Goal: Task Accomplishment & Management: Use online tool/utility

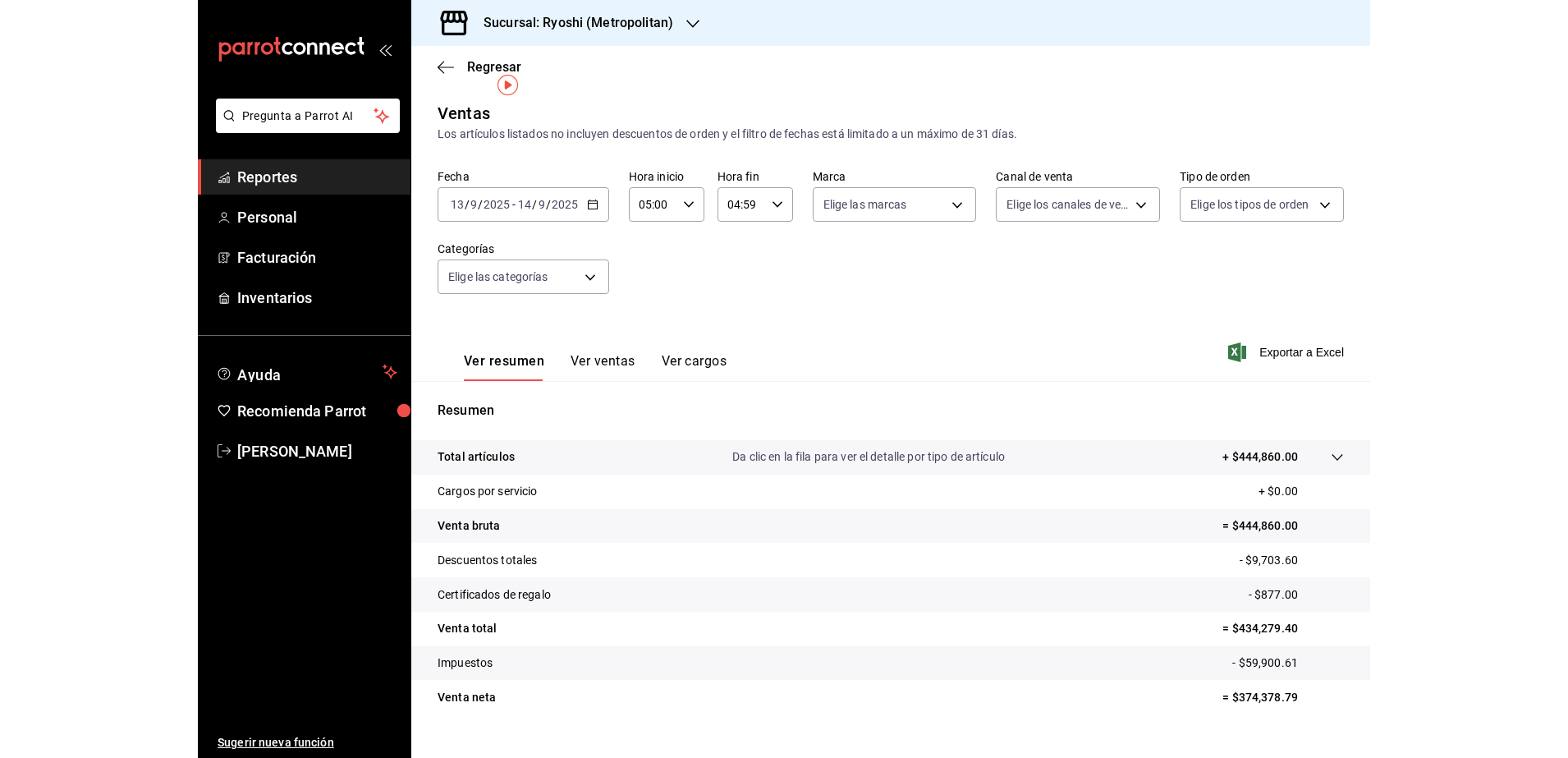
scroll to position [29, 0]
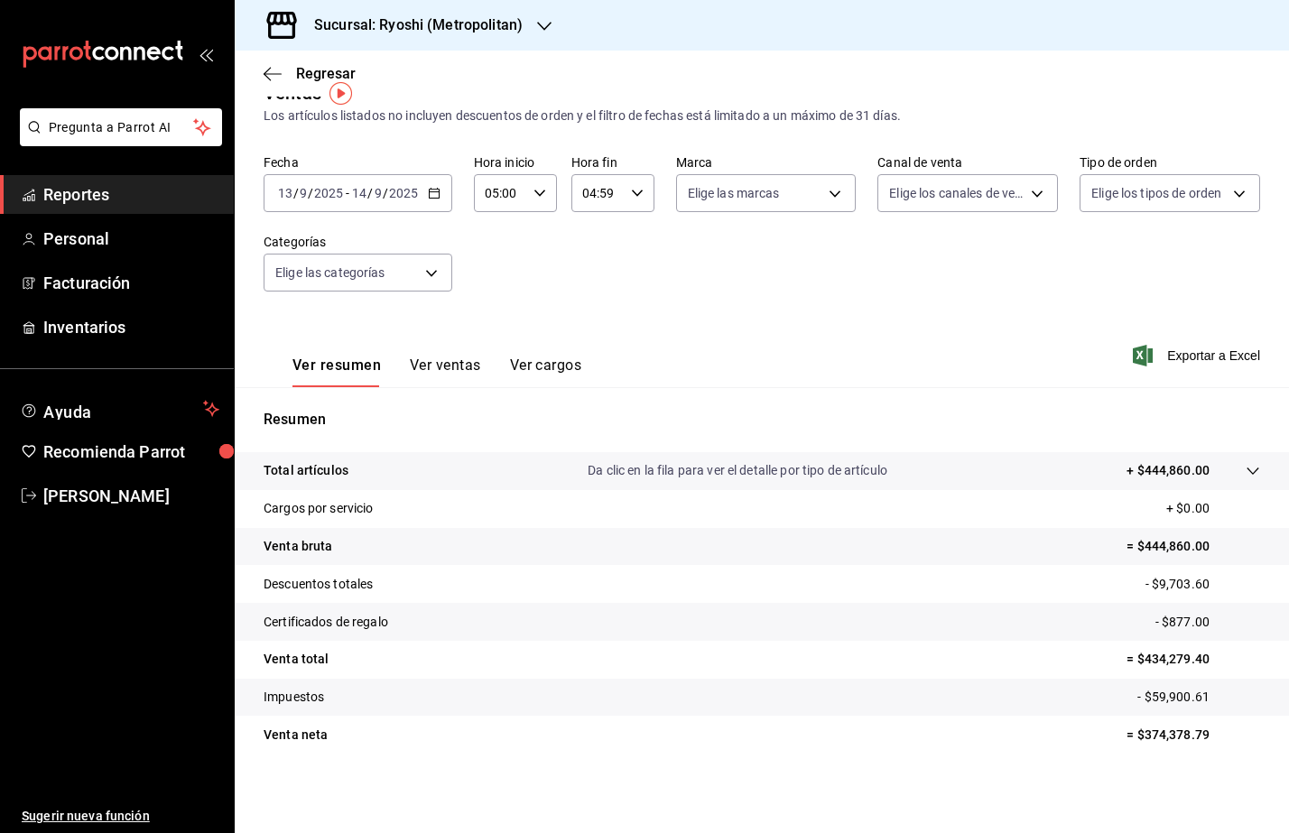
click at [437, 29] on h3 "Sucursal: Ryoshi (Metropolitan)" at bounding box center [411, 25] width 223 height 22
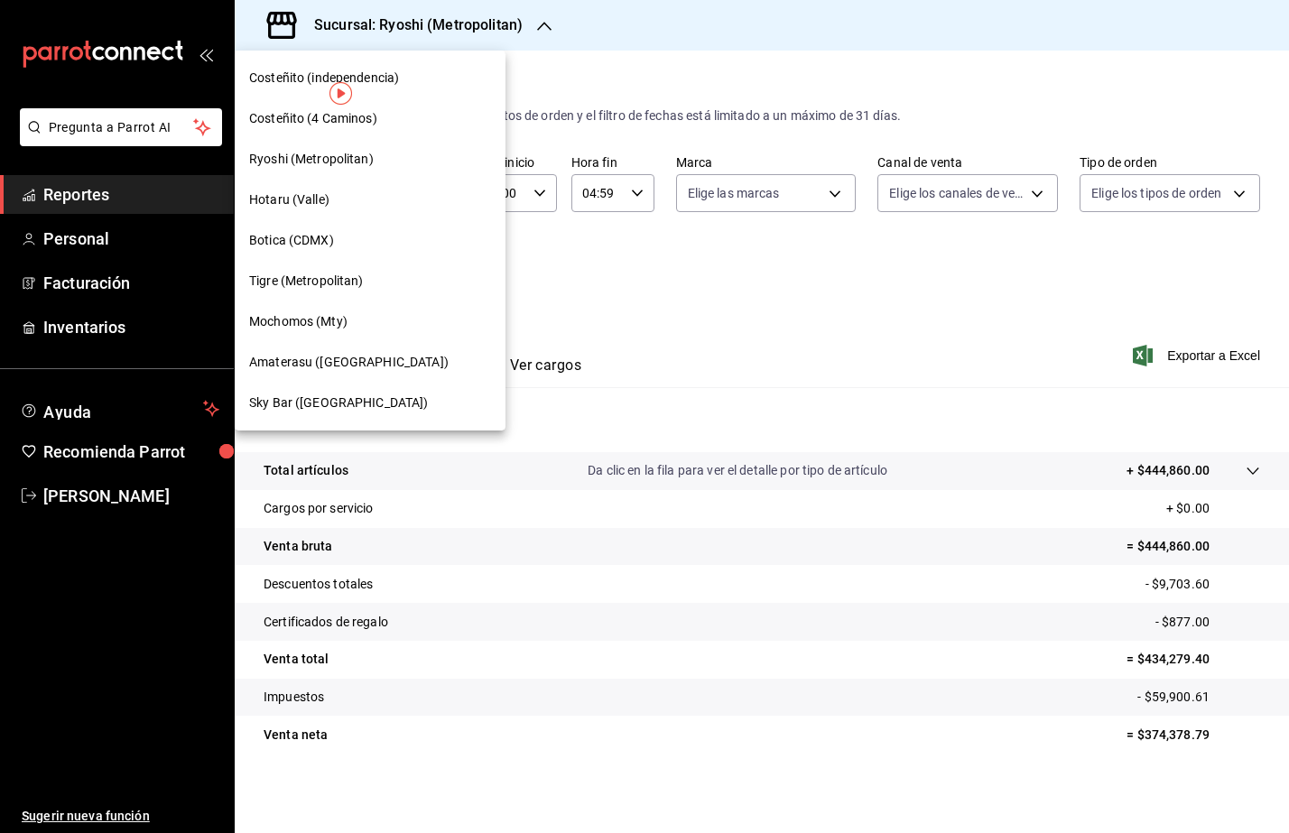
click at [346, 280] on span "Tigre (Metropolitan)" at bounding box center [306, 281] width 115 height 19
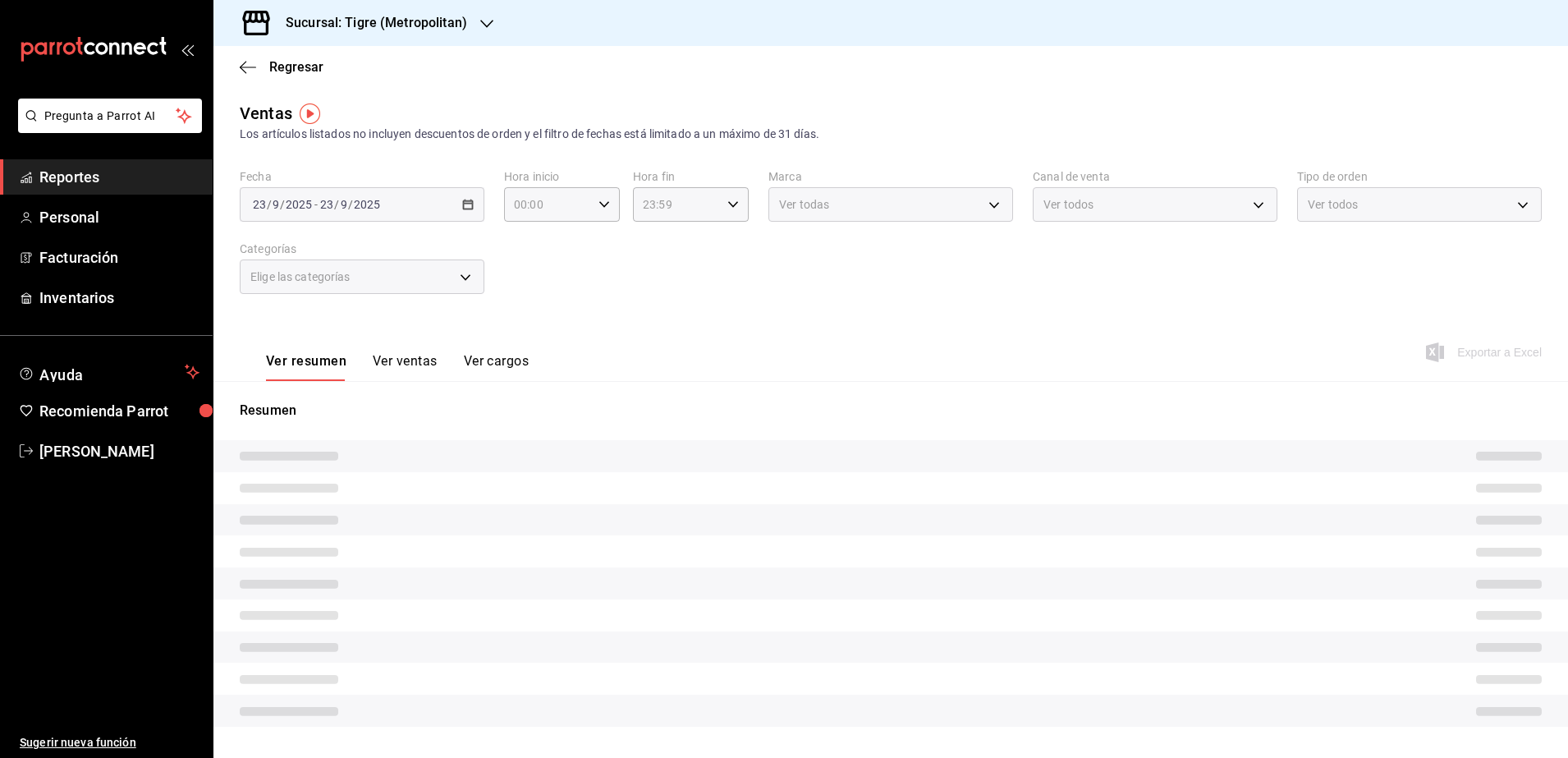
type input "05:00"
type input "04:59"
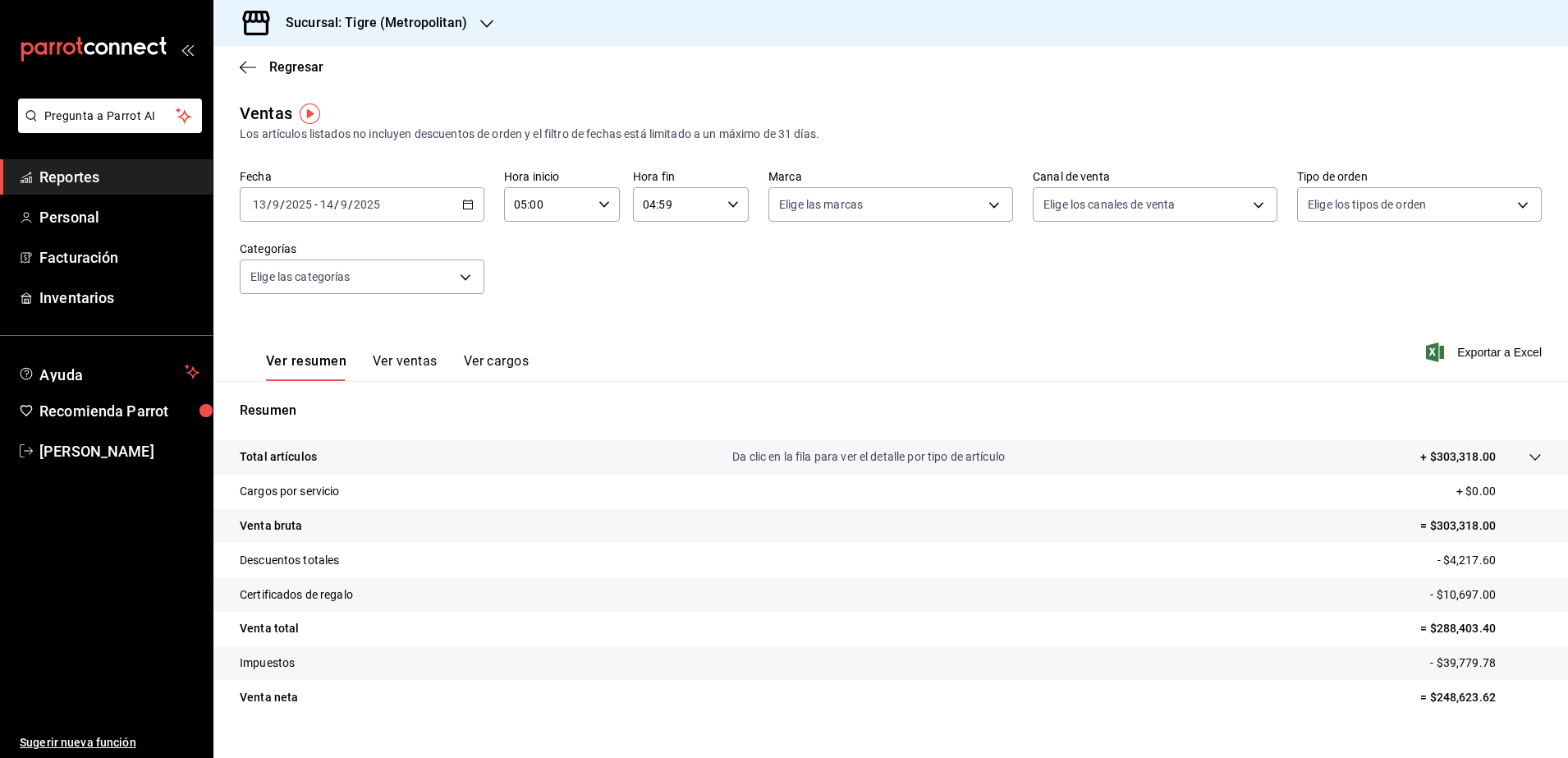
click at [462, 213] on div "[DATE] [DATE] - [DATE] [DATE]" at bounding box center [362, 205] width 245 height 35
click at [326, 390] on li "Rango de fechas" at bounding box center [317, 402] width 154 height 37
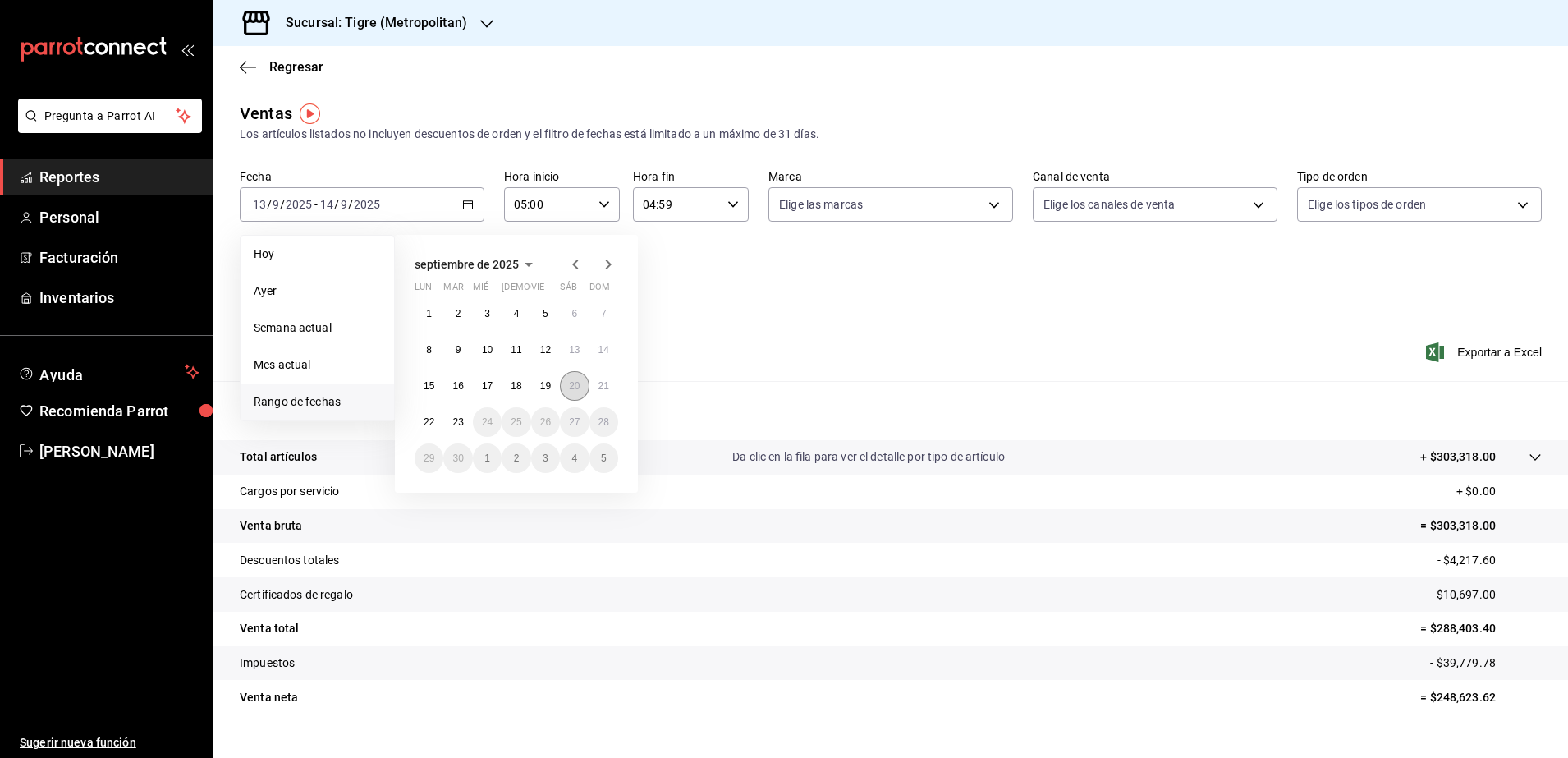
click at [580, 388] on button "20" at bounding box center [575, 386] width 29 height 29
click at [590, 387] on button "21" at bounding box center [604, 386] width 29 height 29
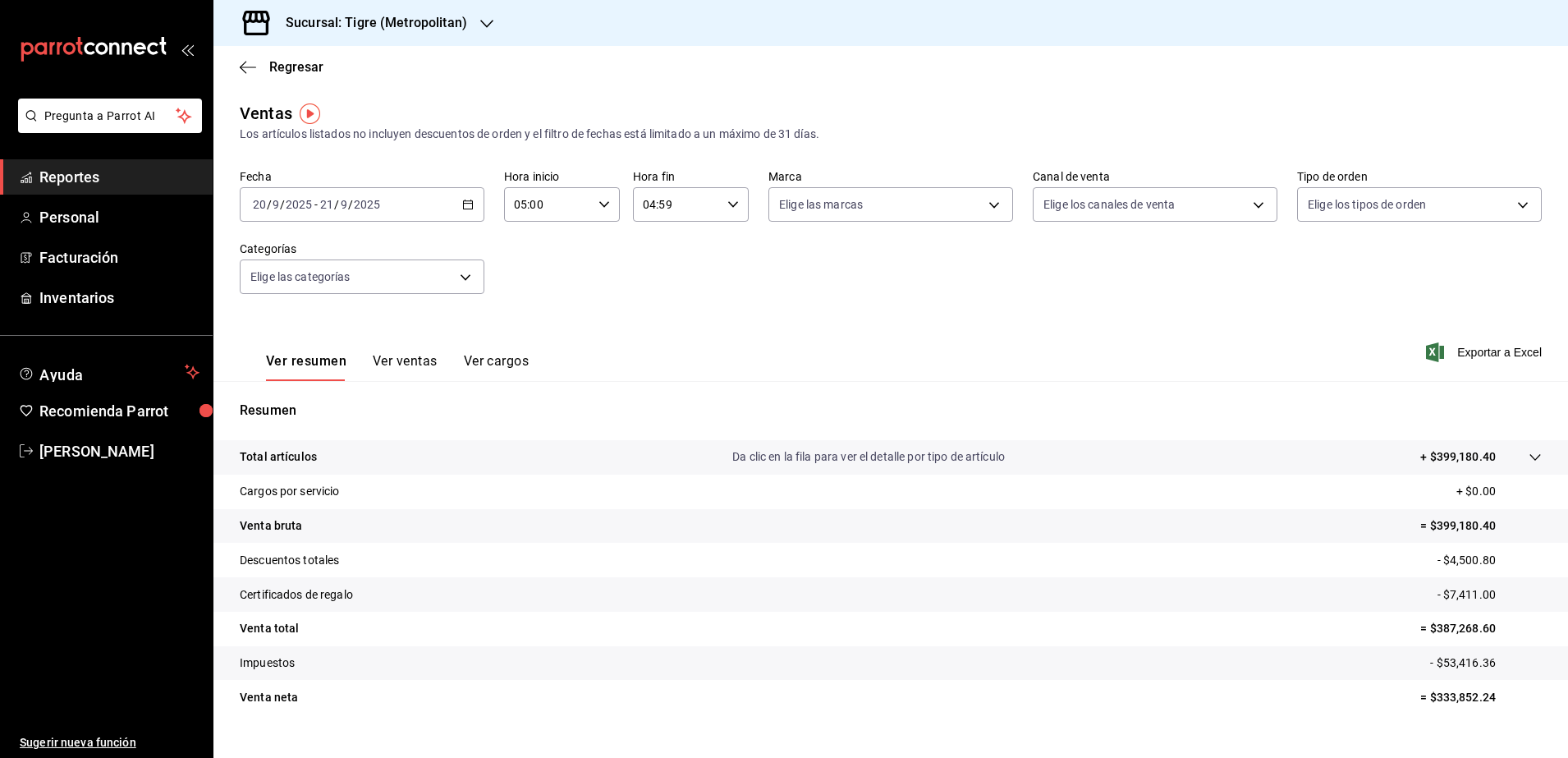
click at [463, 208] on \(Stroke\) "button" at bounding box center [467, 205] width 10 height 9
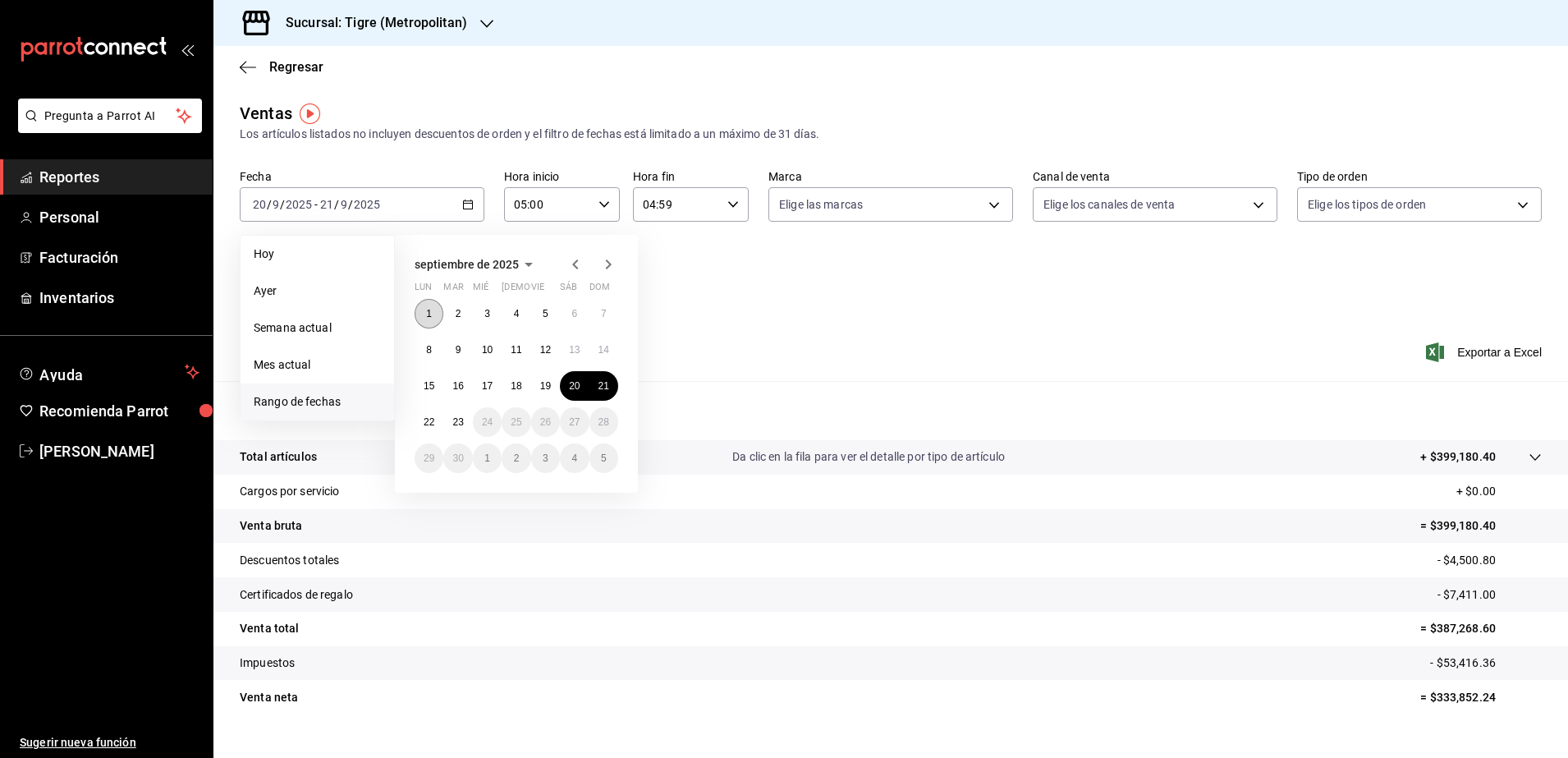
click at [427, 309] on abbr "1" at bounding box center [428, 313] width 5 height 12
click at [465, 428] on button "23" at bounding box center [457, 422] width 29 height 29
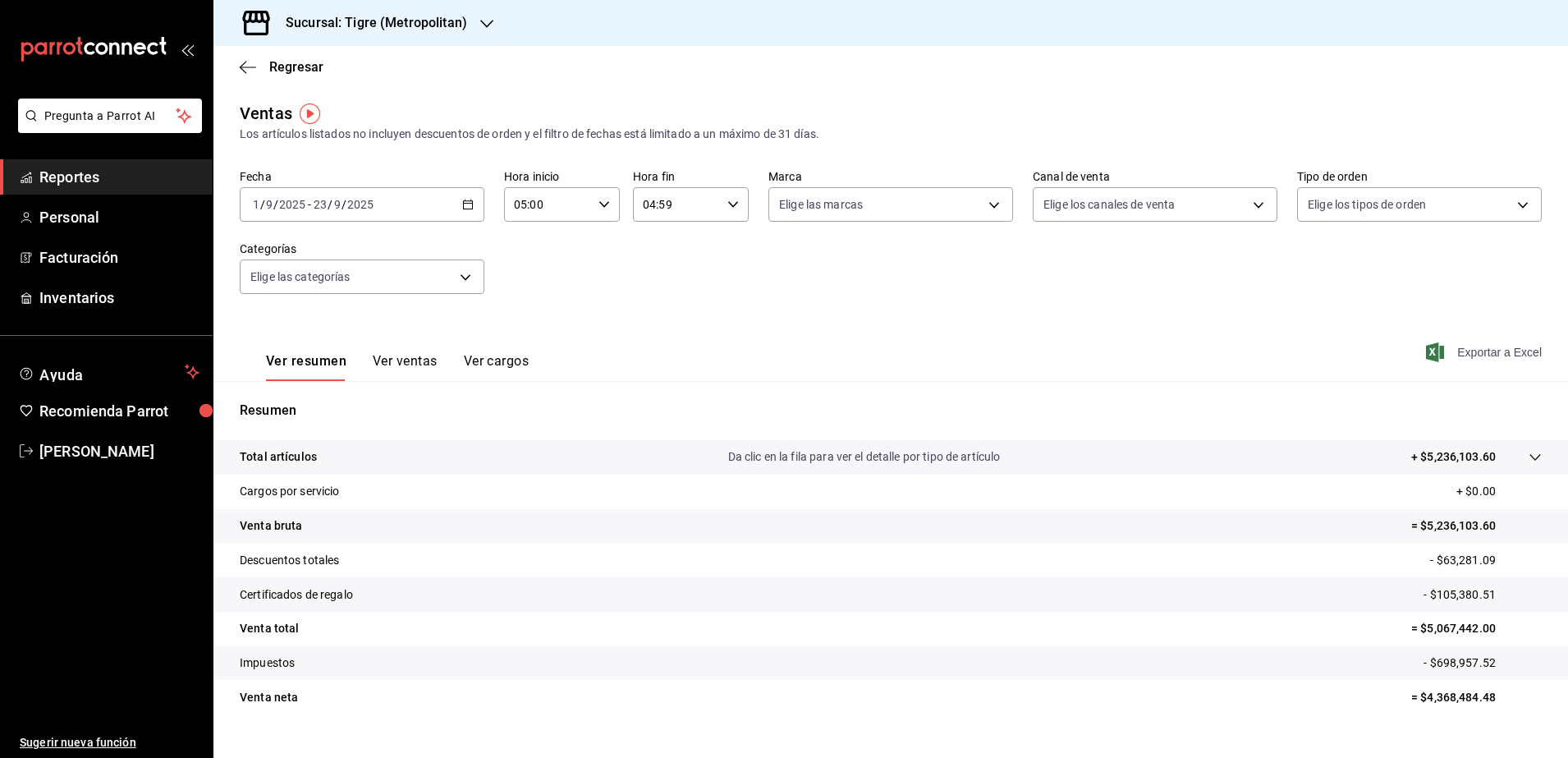
click at [1171, 349] on span "Exportar a Excel" at bounding box center [1485, 352] width 113 height 20
click at [472, 195] on div "[DATE] [DATE] - [DATE] [DATE]" at bounding box center [362, 205] width 245 height 35
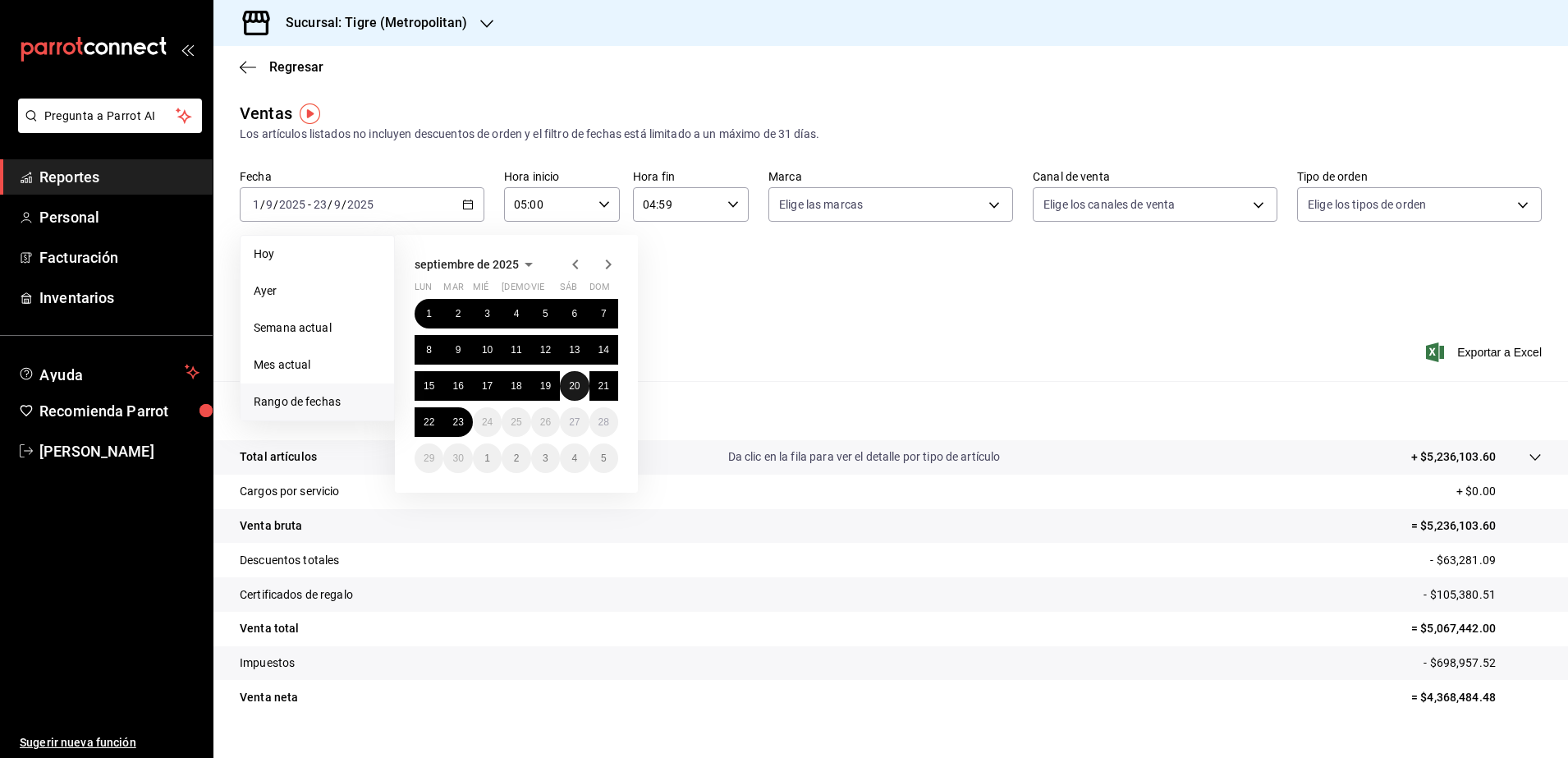
click at [572, 386] on abbr "20" at bounding box center [574, 386] width 11 height 12
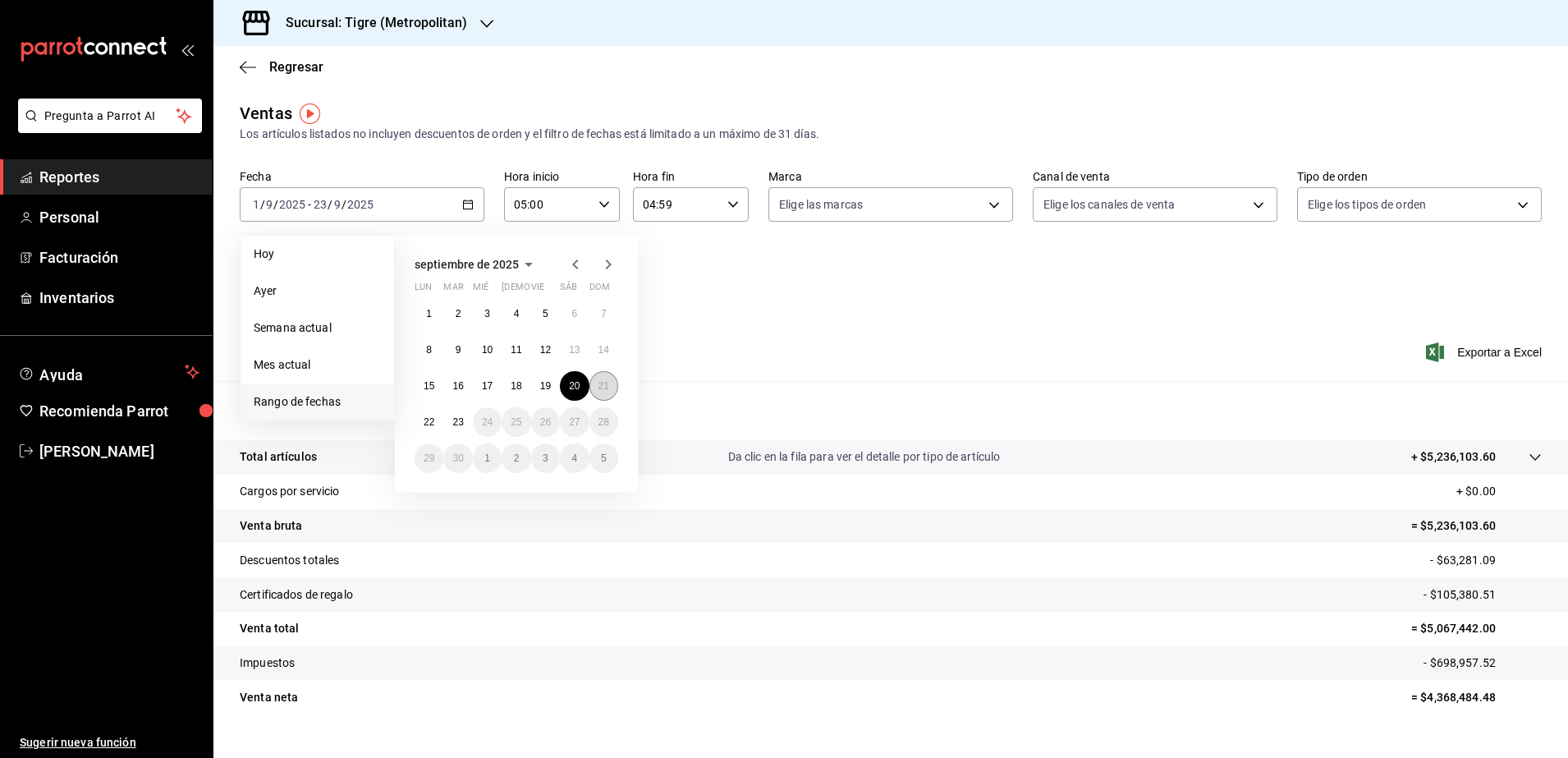
click at [598, 384] on abbr "21" at bounding box center [604, 386] width 11 height 12
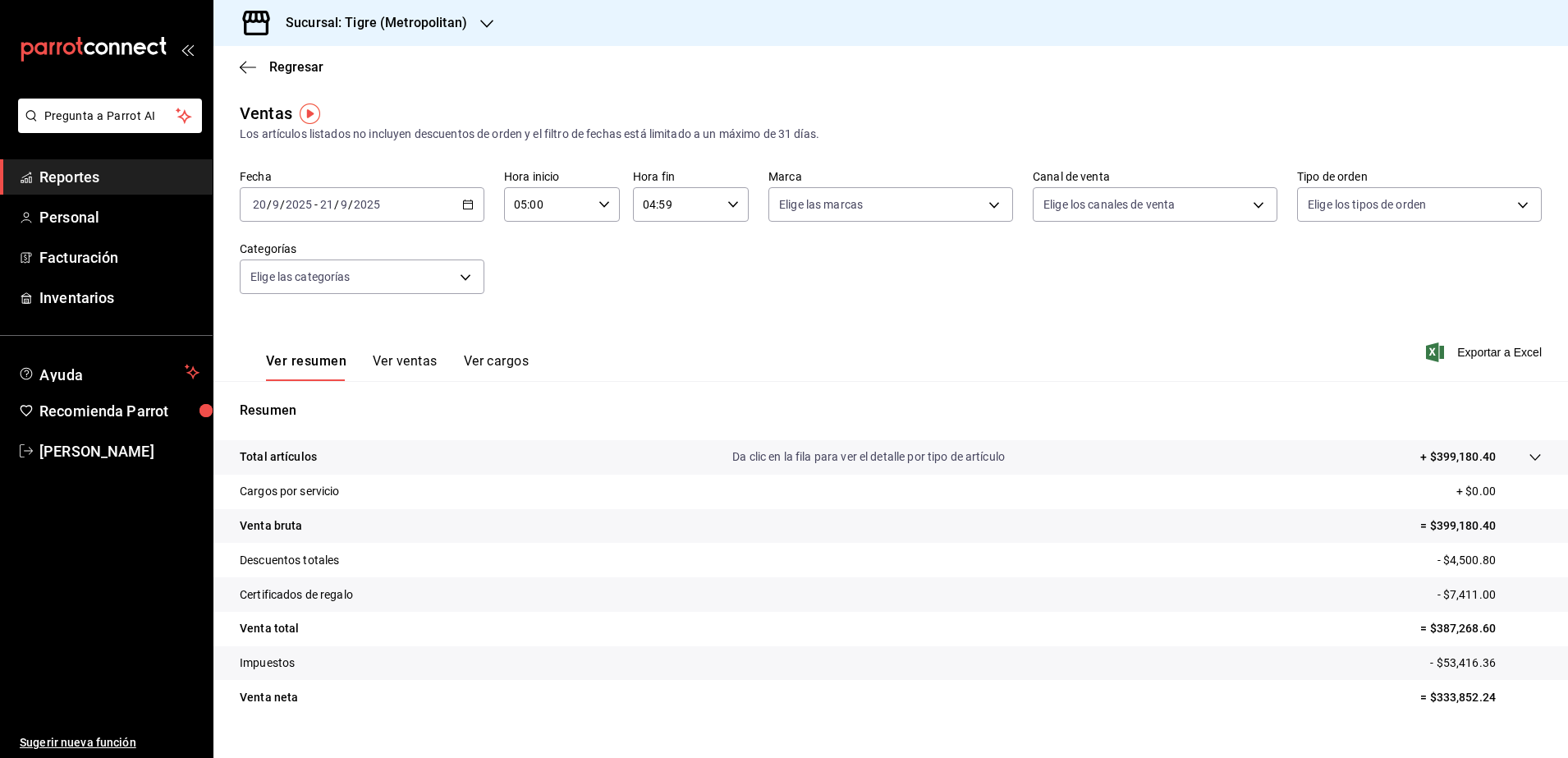
click at [467, 207] on icon "button" at bounding box center [467, 204] width 12 height 12
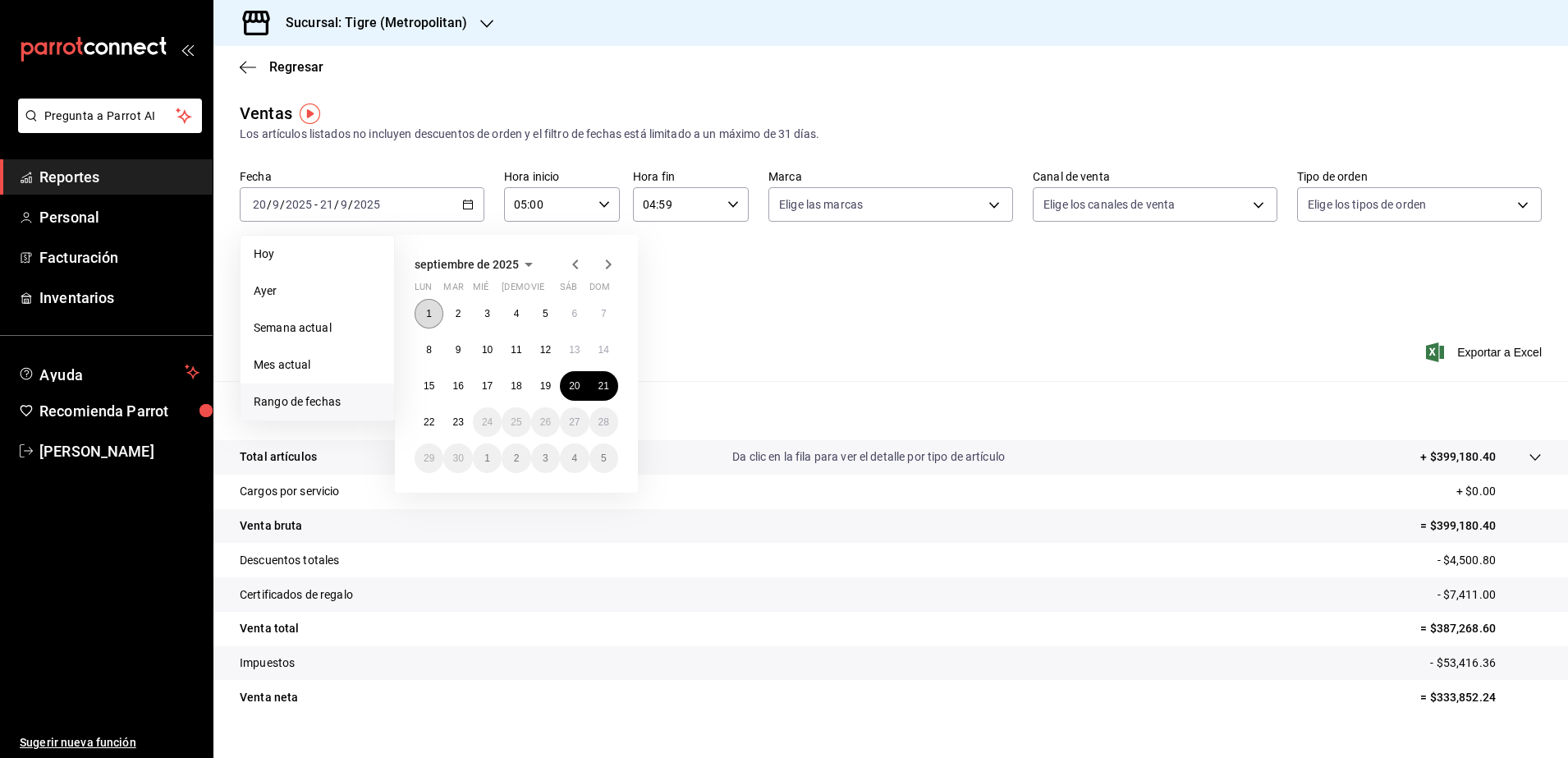
click at [423, 314] on button "1" at bounding box center [429, 314] width 29 height 29
click at [518, 348] on abbr "11" at bounding box center [516, 349] width 11 height 12
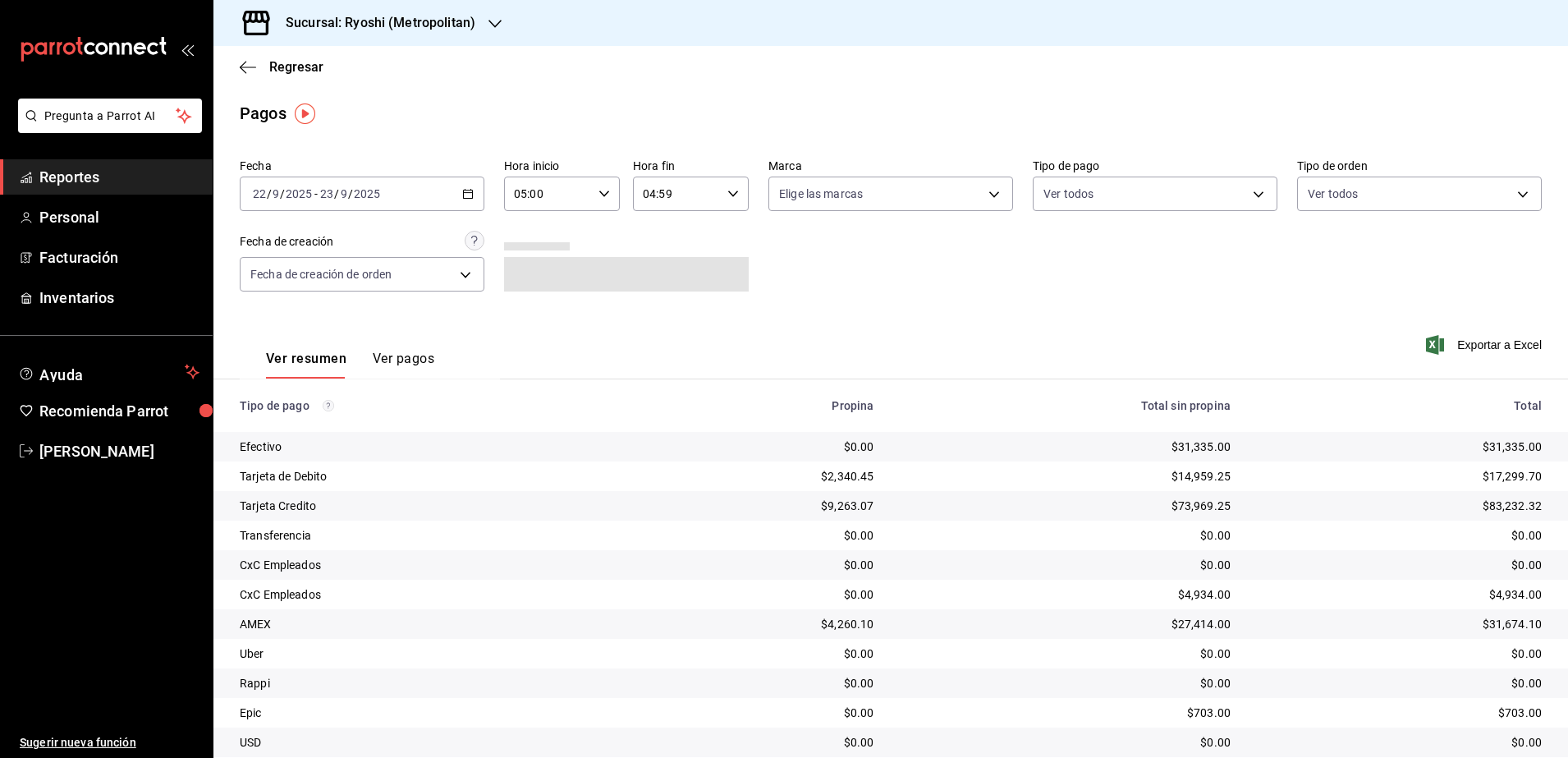
click at [407, 19] on h3 "Sucursal: Ryoshi (Metropolitan)" at bounding box center [374, 23] width 203 height 20
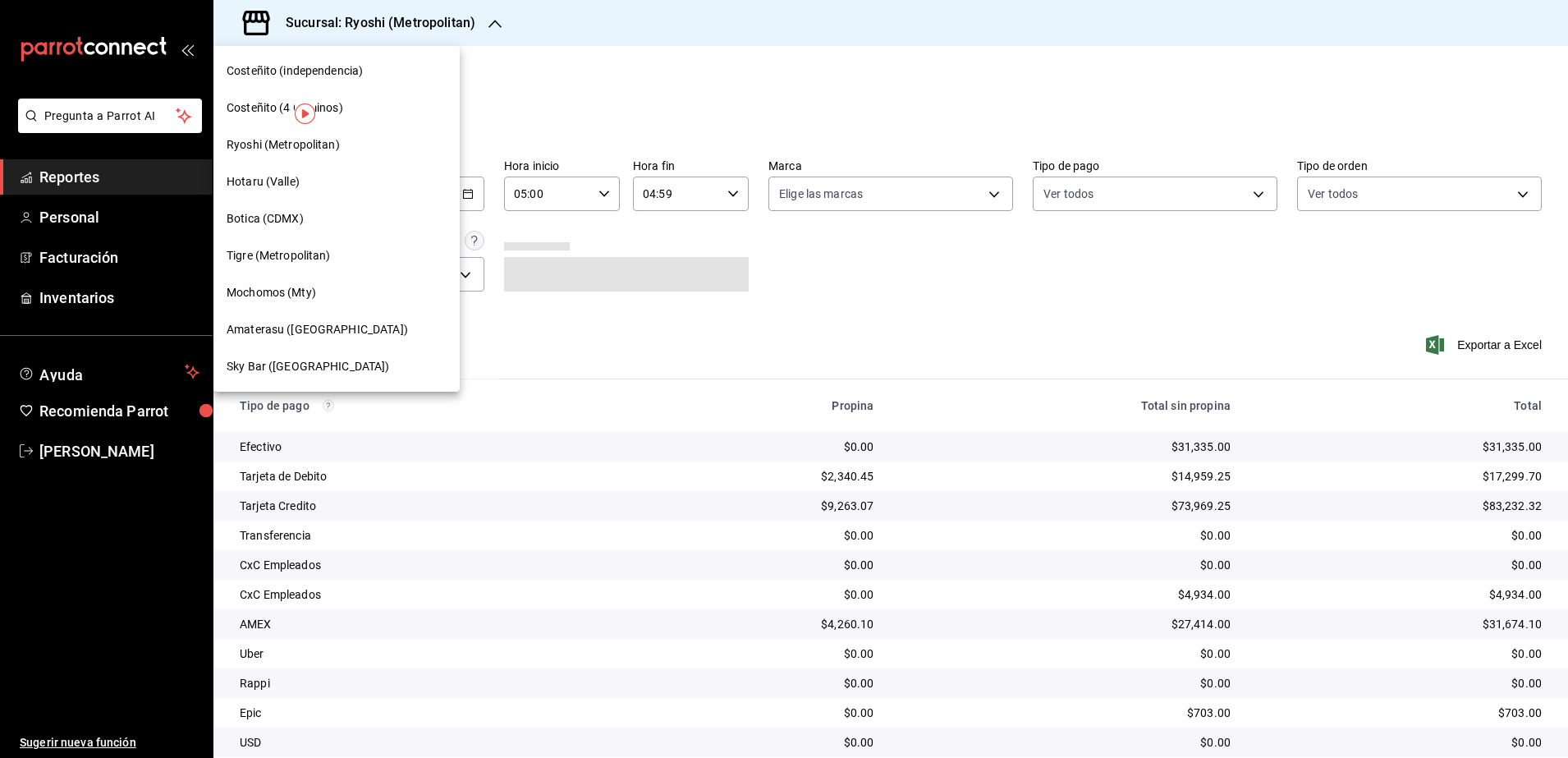
click at [290, 258] on span "Tigre (Metropolitan)" at bounding box center [278, 256] width 105 height 17
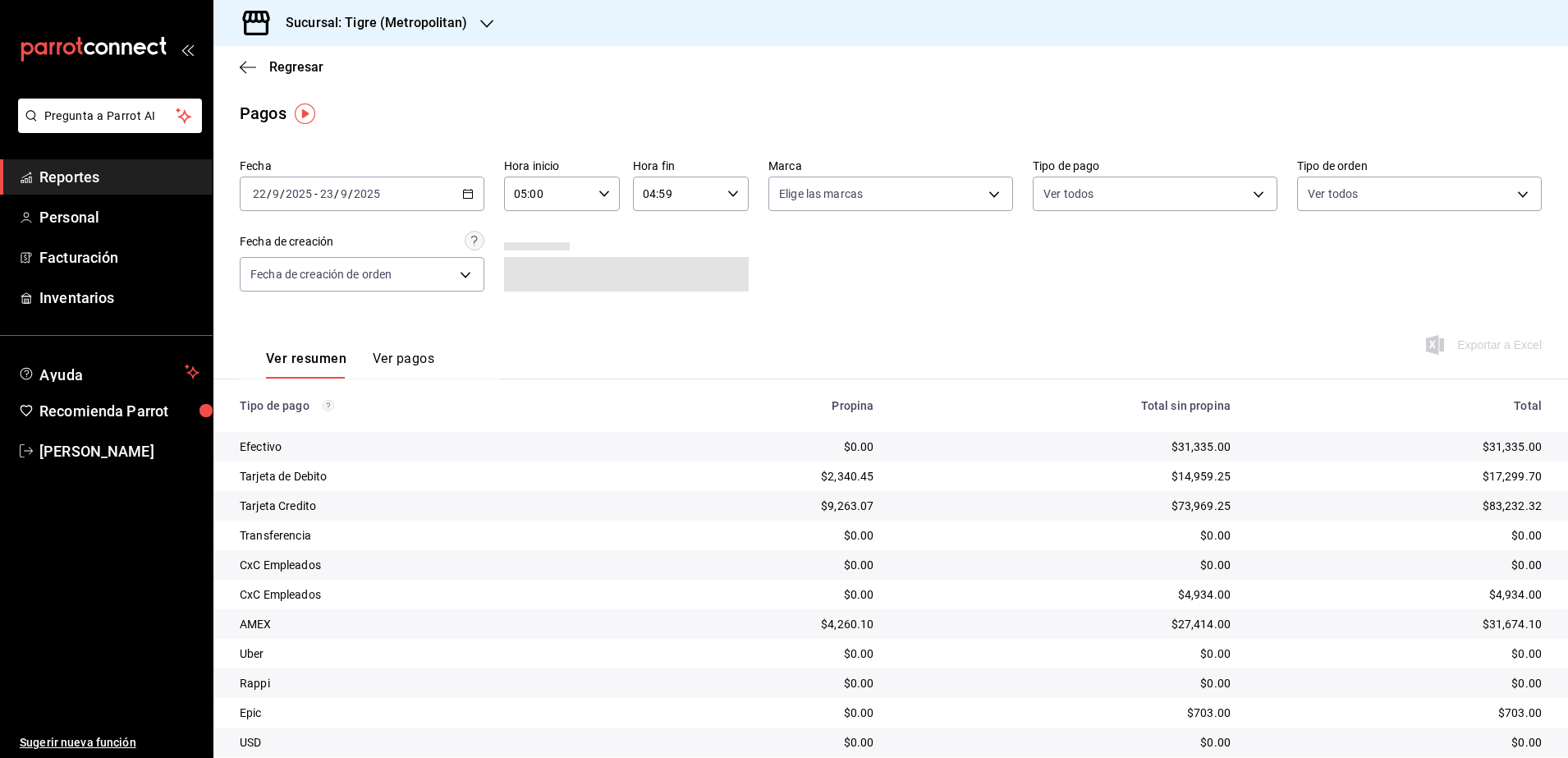
click at [469, 195] on \(Stroke\) "button" at bounding box center [467, 194] width 10 height 9
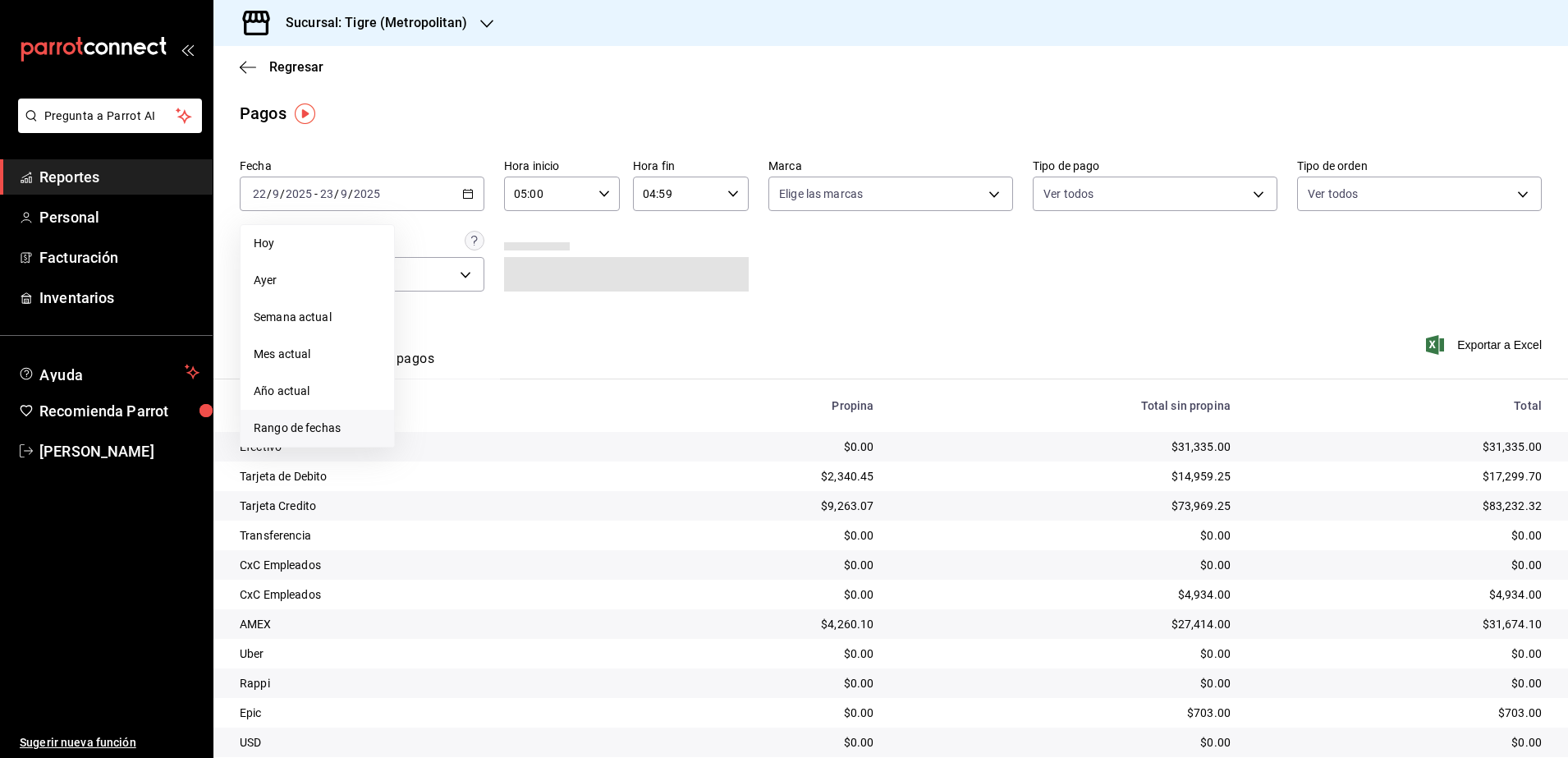
click at [317, 434] on span "Rango de fechas" at bounding box center [317, 428] width 127 height 17
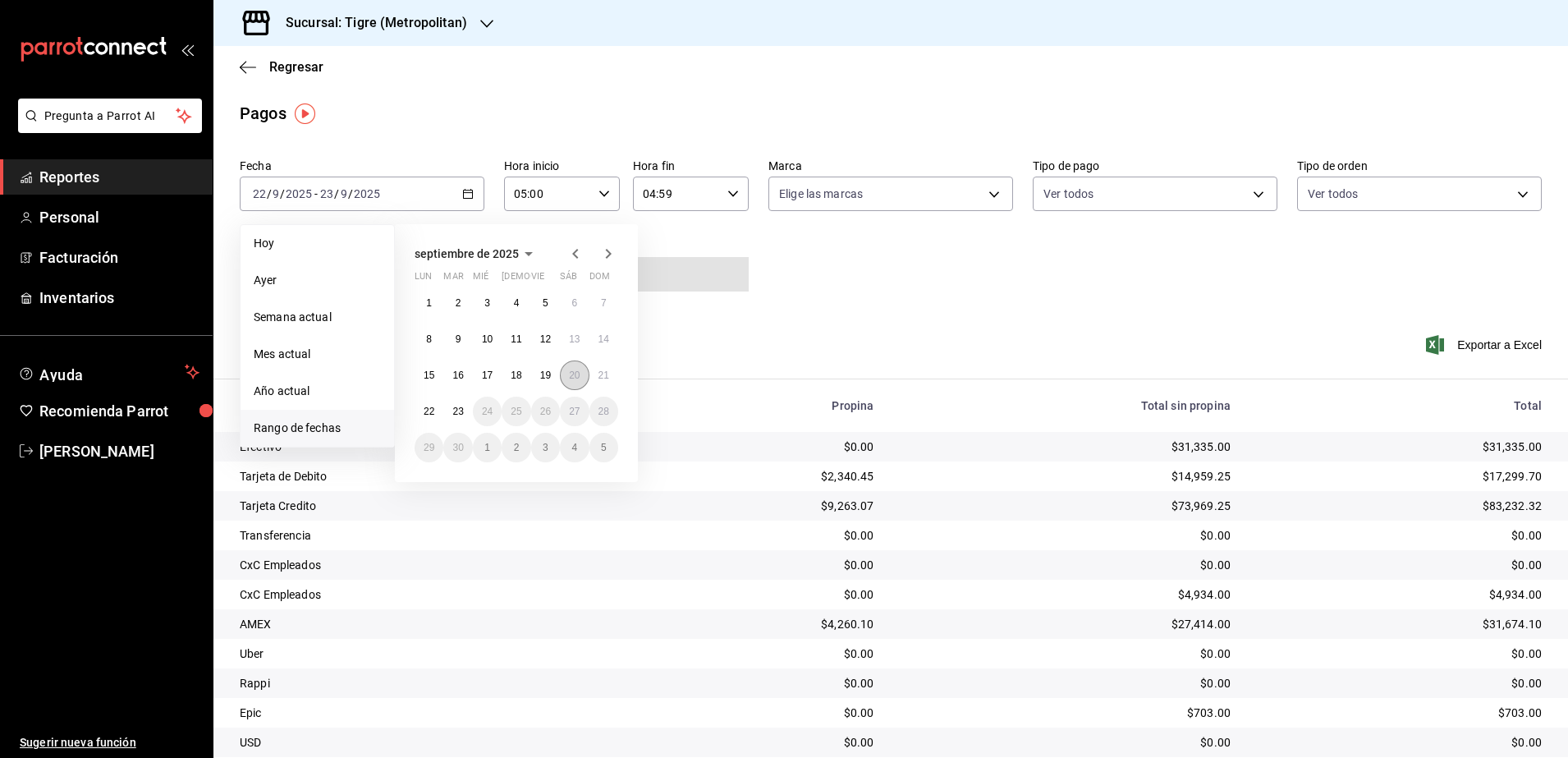
click at [568, 368] on button "20" at bounding box center [575, 375] width 29 height 29
click at [599, 375] on abbr "21" at bounding box center [604, 375] width 11 height 12
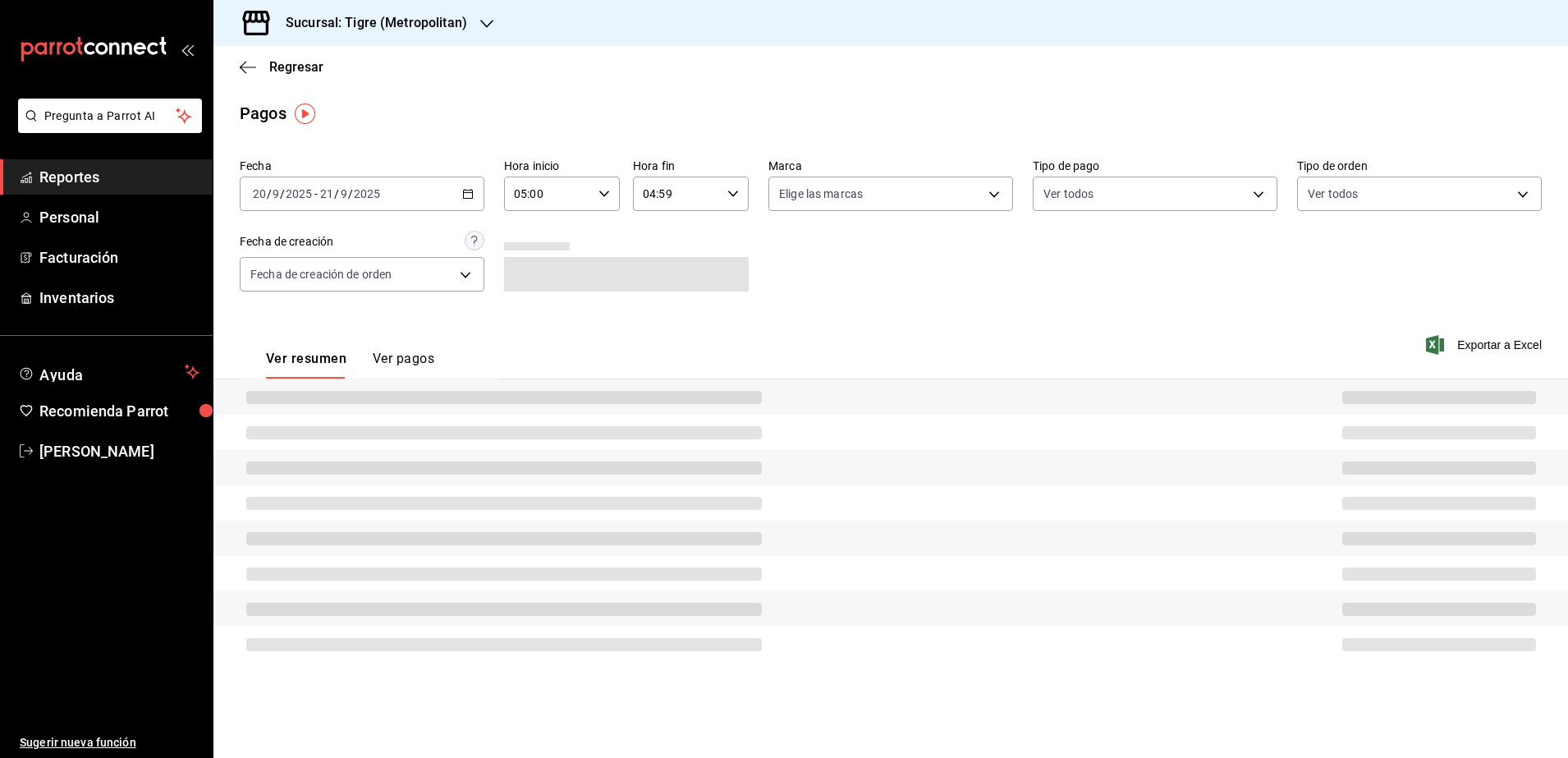
type input "00:00"
type input "23:59"
click at [602, 190] on icon "button" at bounding box center [604, 194] width 12 height 12
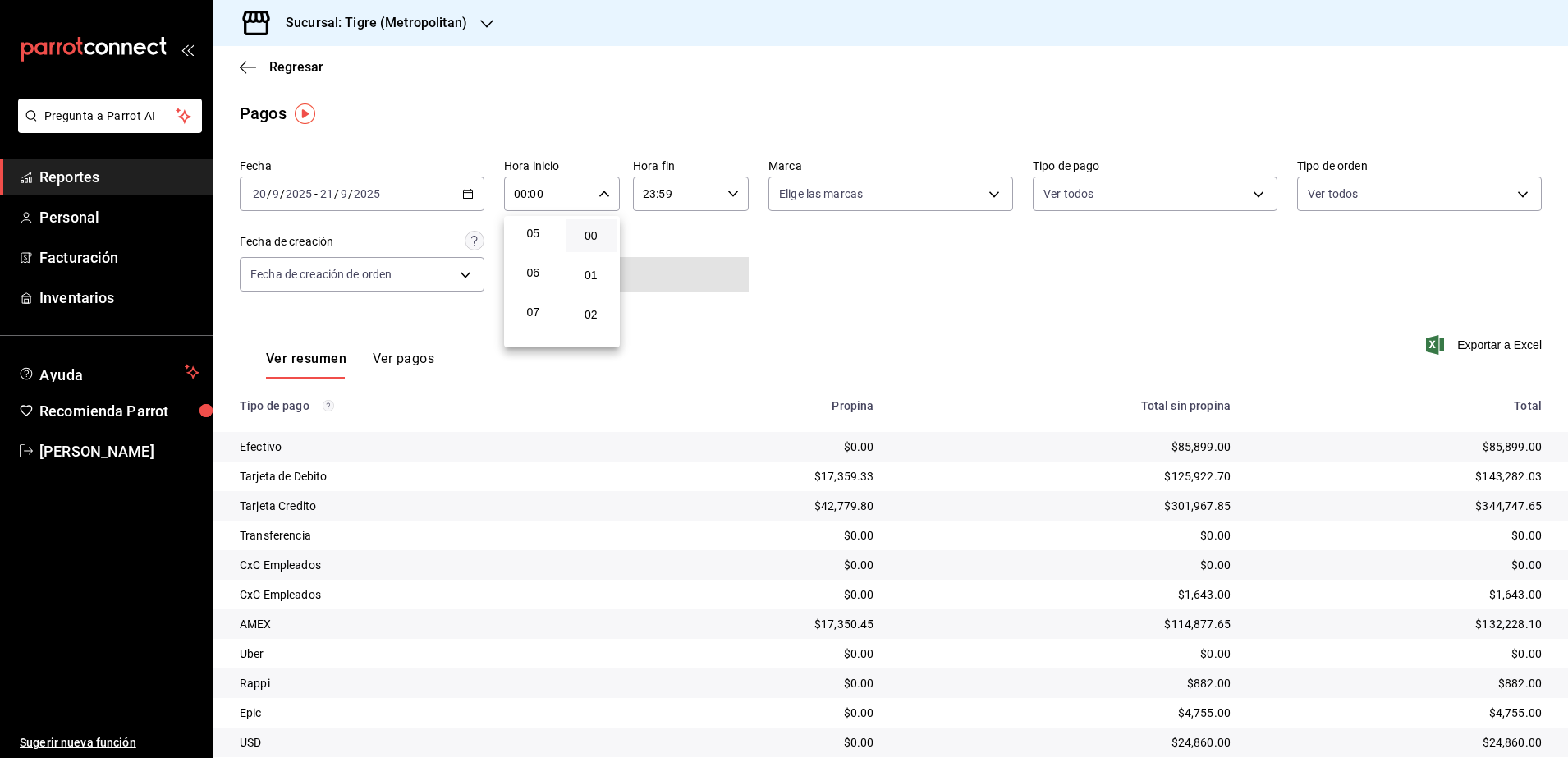
scroll to position [206, 0]
click at [529, 227] on span "05" at bounding box center [529, 227] width 31 height 13
type input "05:00"
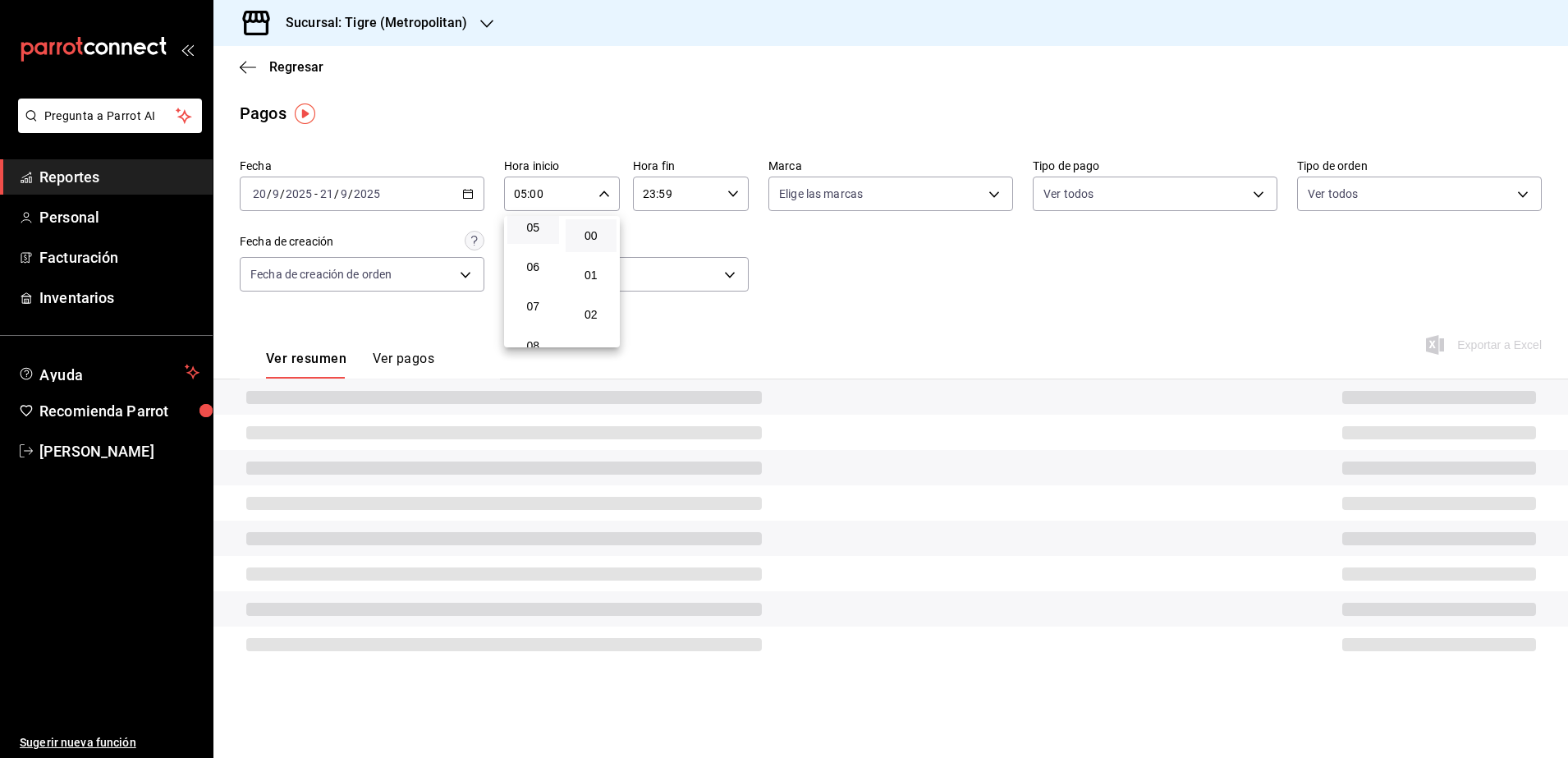
click at [729, 192] on div at bounding box center [784, 379] width 1568 height 758
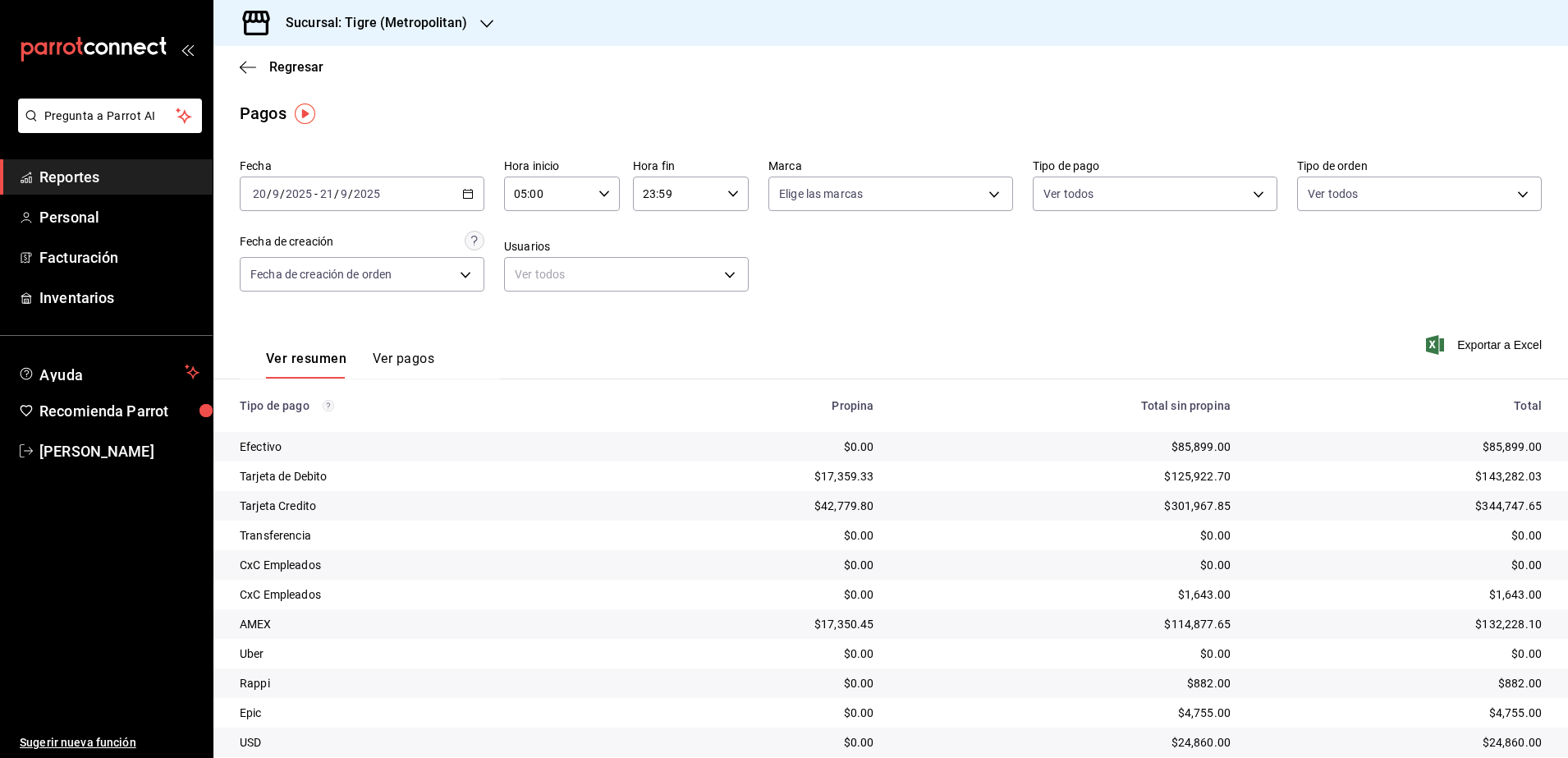
click at [729, 192] on icon "button" at bounding box center [733, 194] width 12 height 12
click at [660, 293] on span "04" at bounding box center [657, 290] width 31 height 13
type input "04:59"
click at [915, 321] on div at bounding box center [784, 379] width 1568 height 758
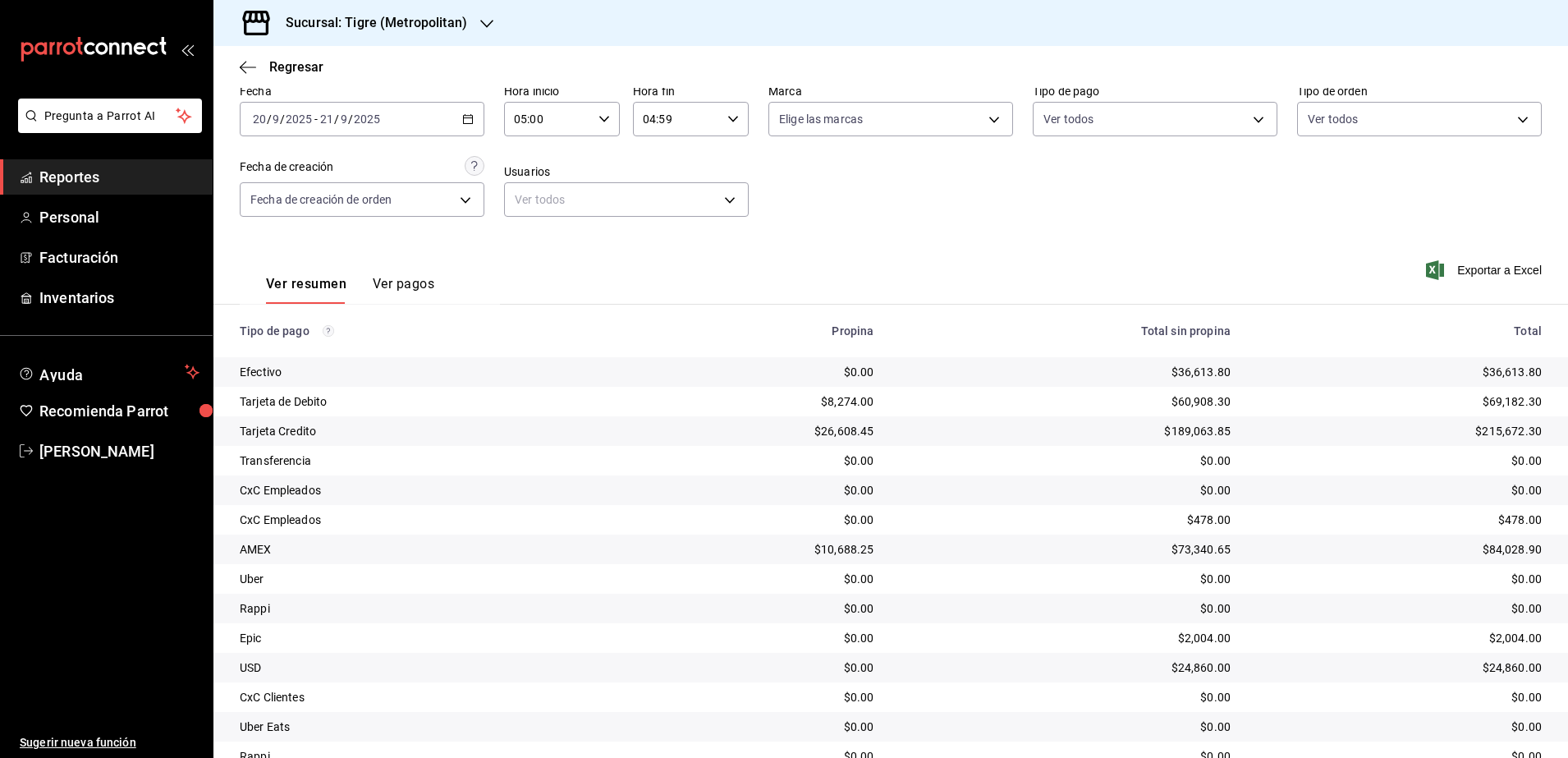
scroll to position [145, 0]
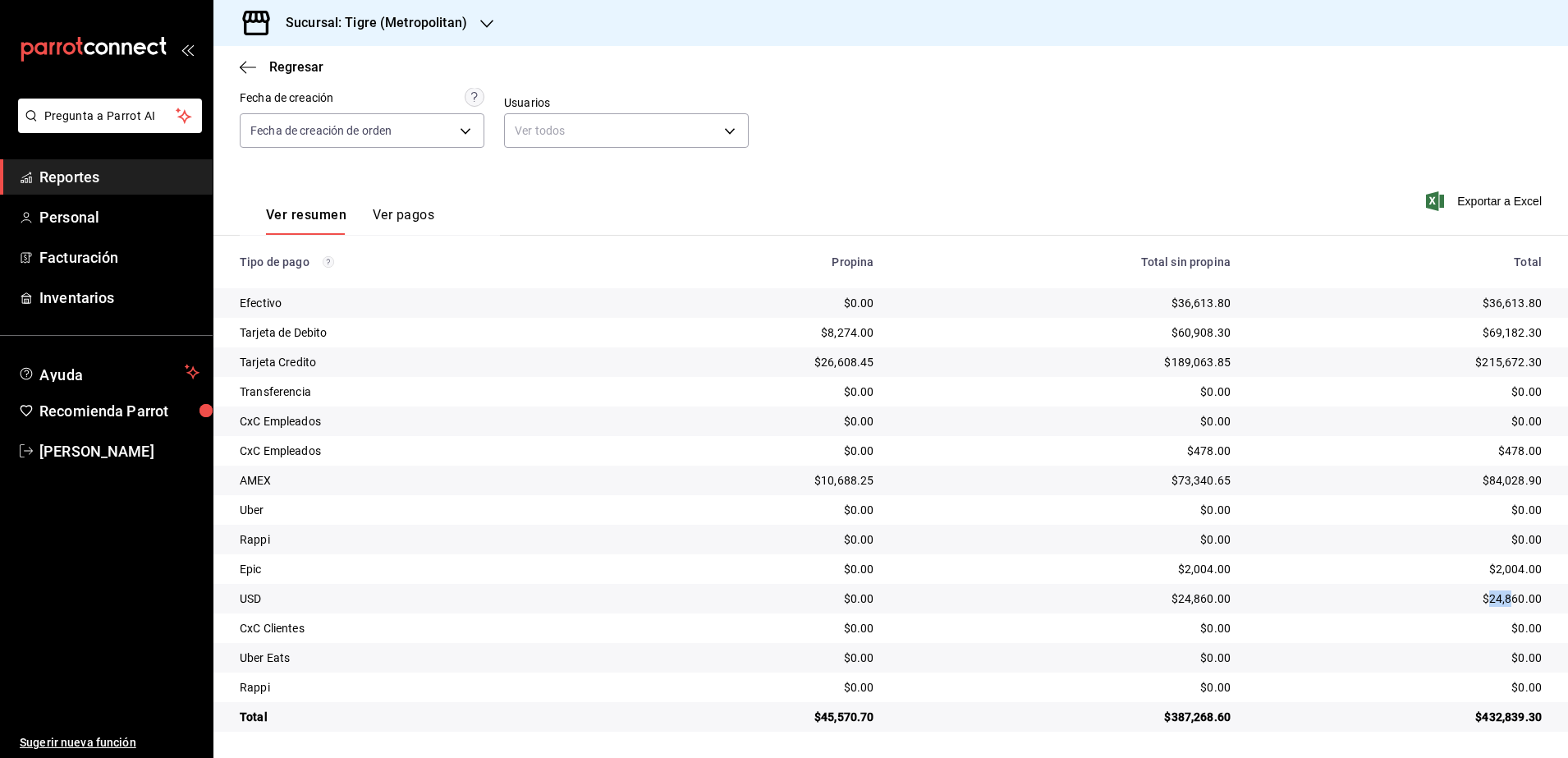
drag, startPoint x: 1498, startPoint y: 602, endPoint x: 1477, endPoint y: 598, distance: 21.4
click at [1477, 598] on div "$24,860.00" at bounding box center [1399, 599] width 285 height 16
click at [1015, 333] on div "$60,908.30" at bounding box center [1066, 333] width 331 height 16
click at [377, 28] on h3 "Sucursal: Tigre (Metropolitan)" at bounding box center [370, 23] width 195 height 20
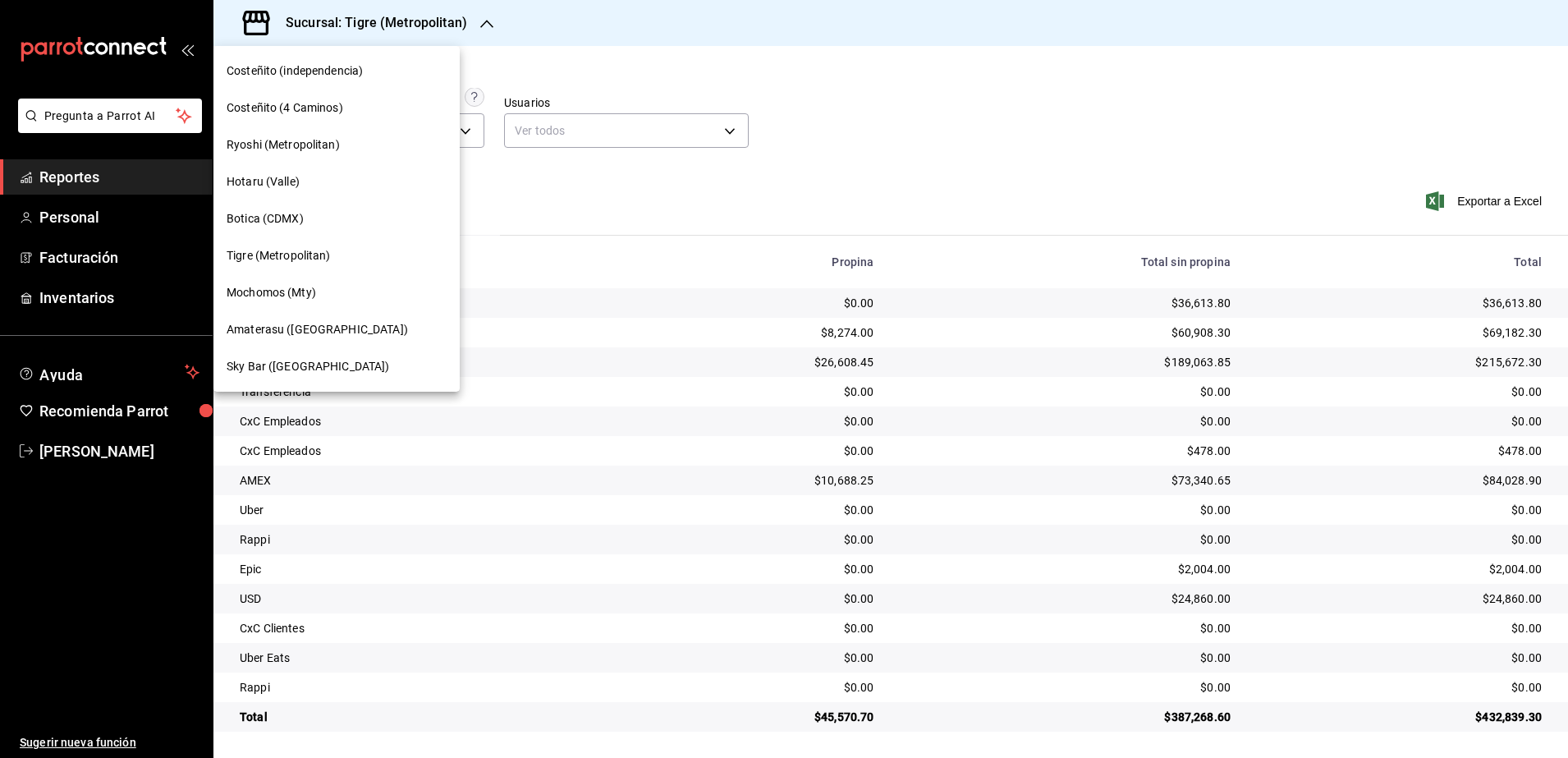
click at [702, 81] on div at bounding box center [784, 379] width 1568 height 758
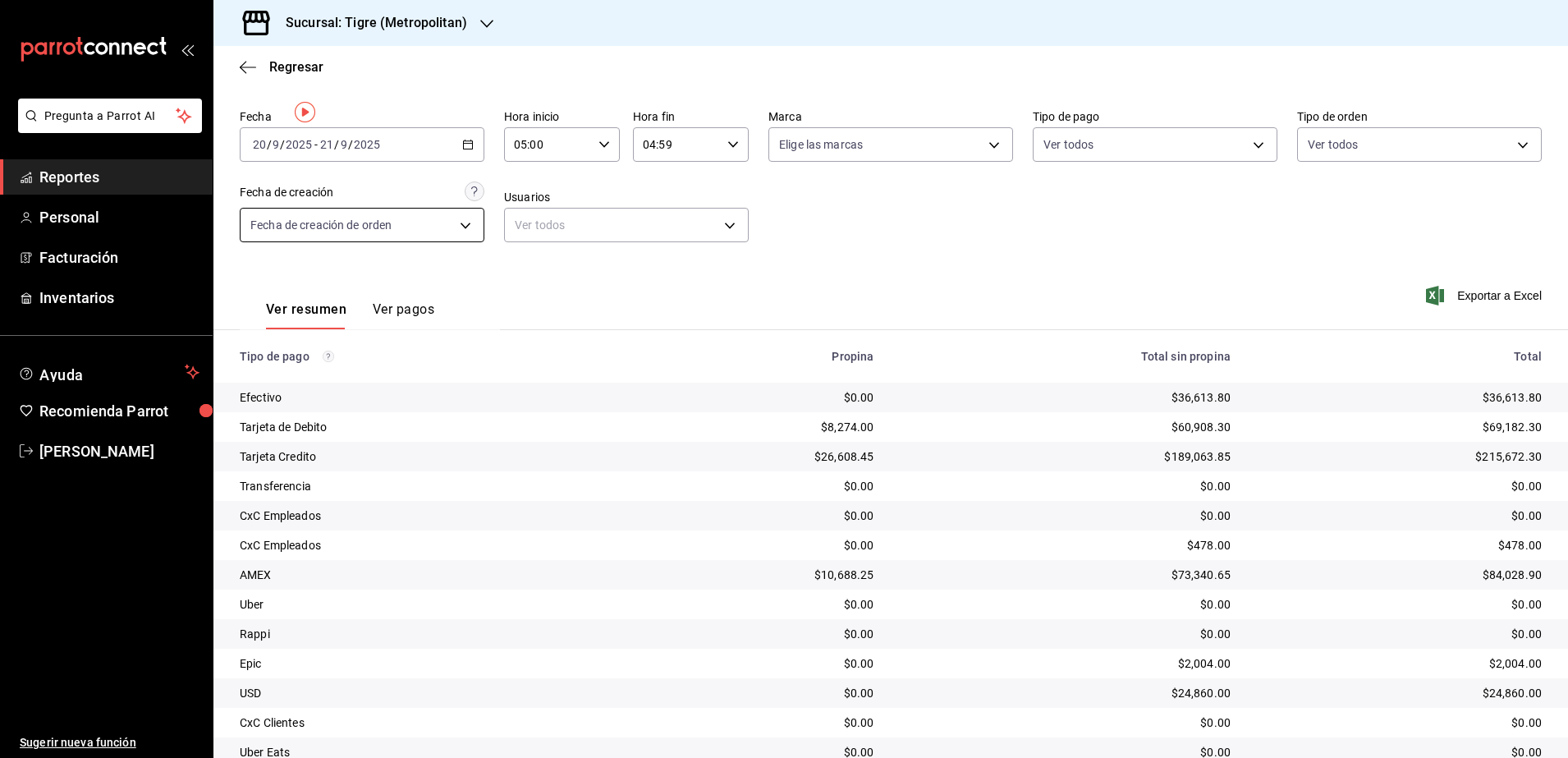
scroll to position [0, 0]
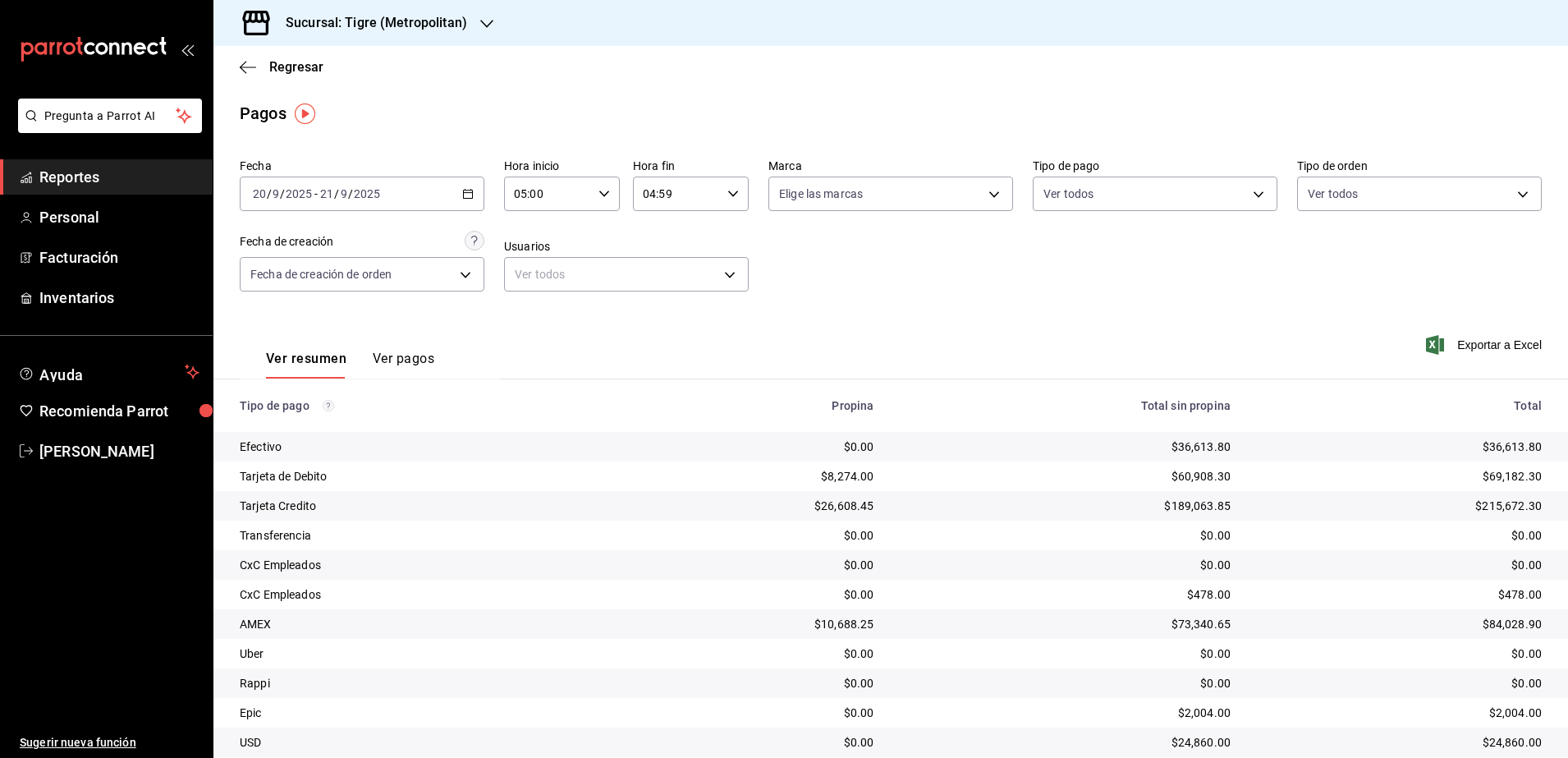
click at [462, 196] on icon "button" at bounding box center [467, 194] width 12 height 12
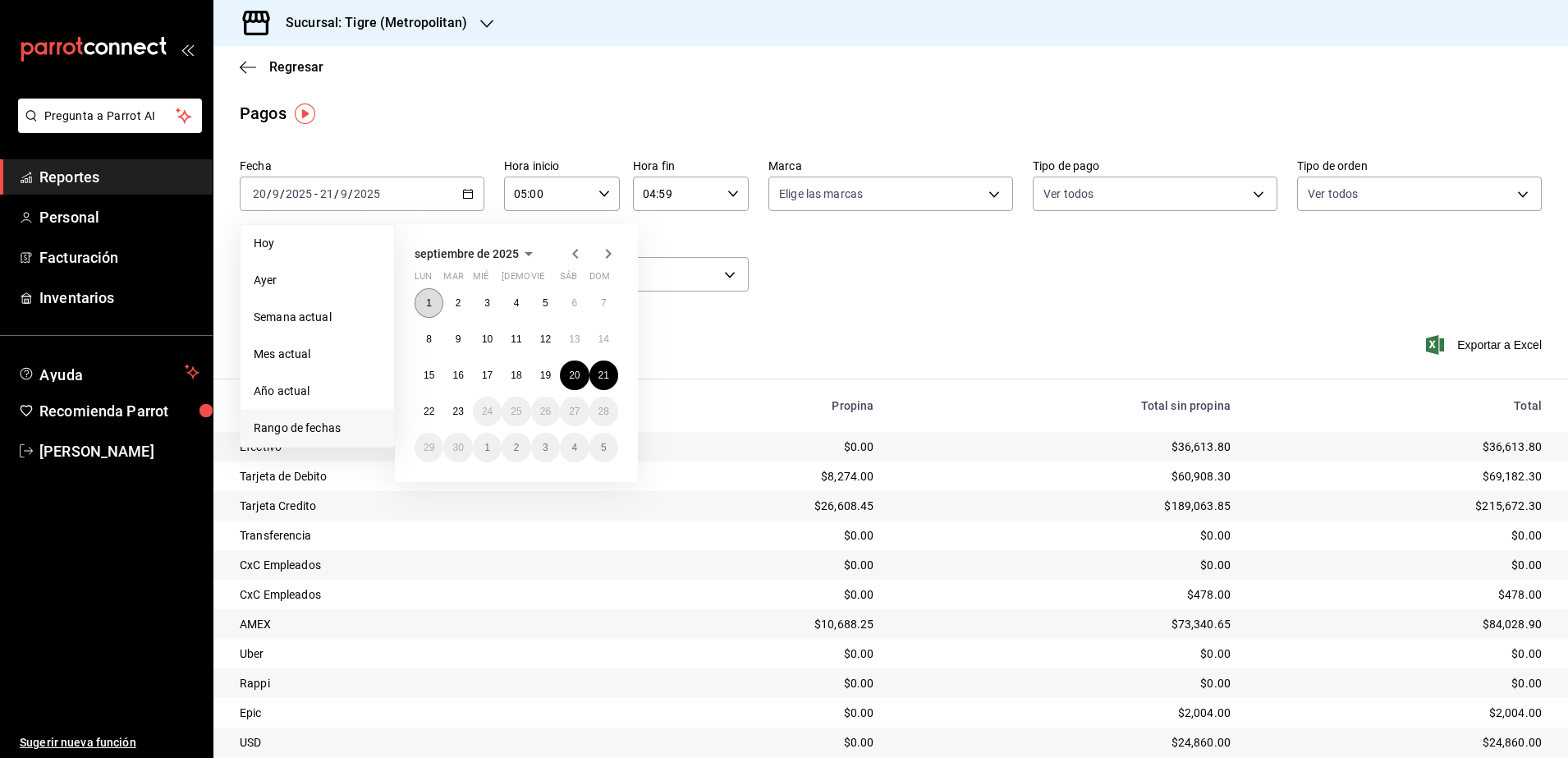
click at [426, 306] on button "1" at bounding box center [429, 303] width 29 height 29
click at [452, 415] on abbr "23" at bounding box center [457, 411] width 11 height 12
type input "00:00"
type input "23:59"
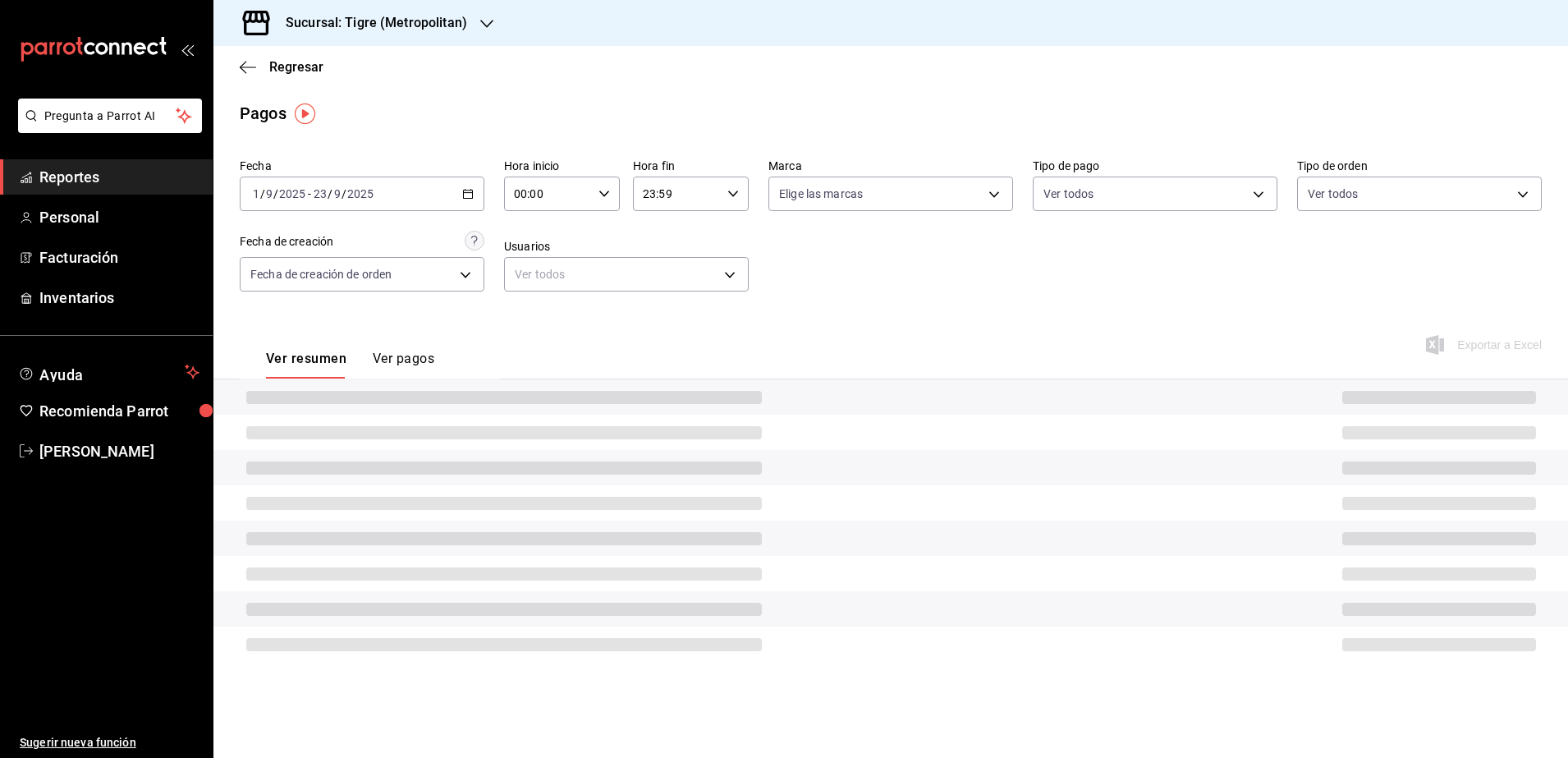
click at [603, 190] on icon "button" at bounding box center [604, 194] width 12 height 12
click at [544, 325] on span "05" at bounding box center [533, 330] width 32 height 13
type input "05:00"
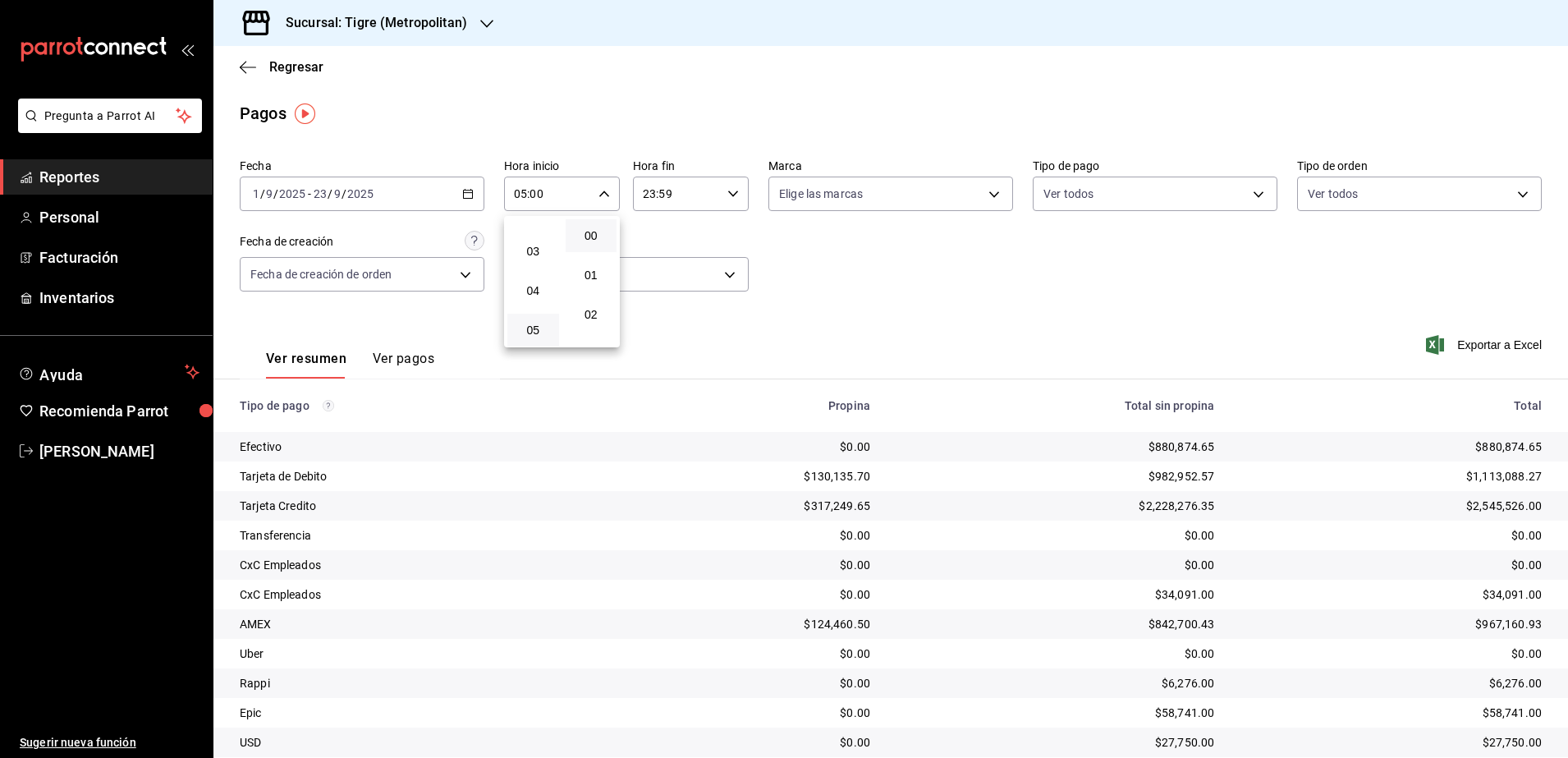
click at [720, 197] on div at bounding box center [784, 379] width 1568 height 758
click at [729, 195] on \(Stroke\) "button" at bounding box center [733, 193] width 10 height 5
click at [661, 298] on span "04" at bounding box center [657, 298] width 31 height 13
type input "04:59"
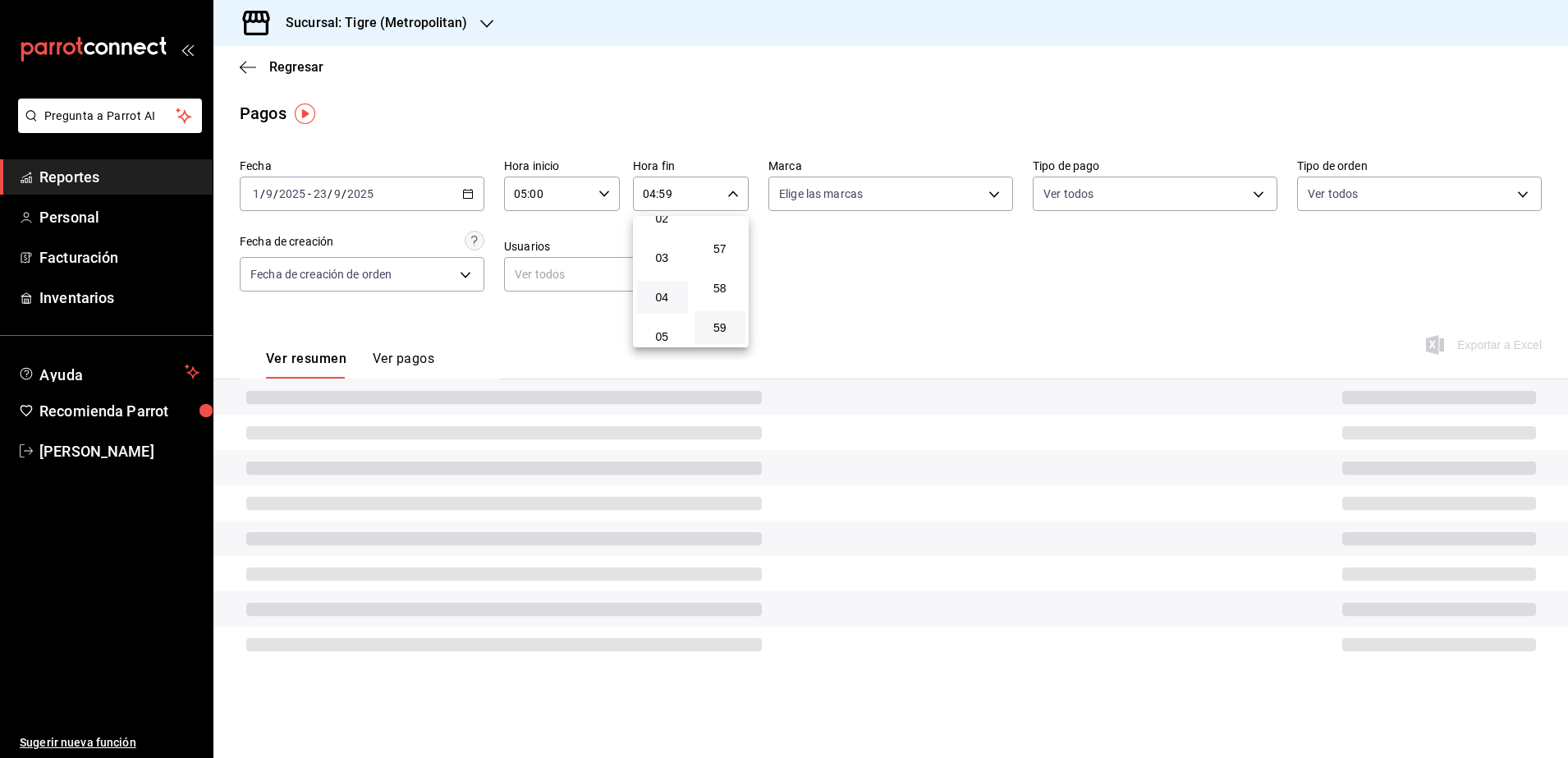
click at [970, 337] on div at bounding box center [784, 379] width 1568 height 758
